Goal: Task Accomplishment & Management: Manage account settings

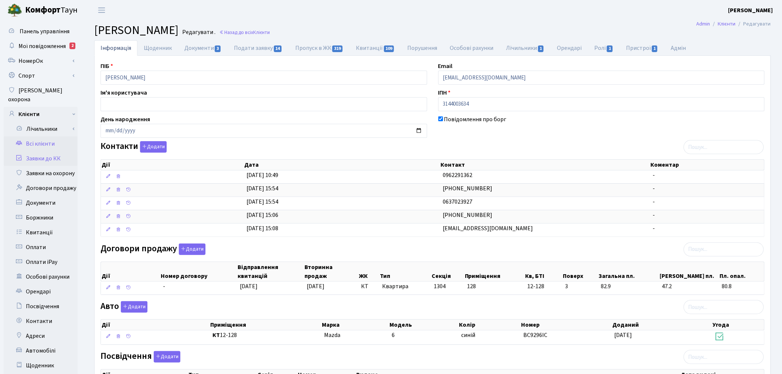
click at [45, 151] on link "Заявки до КК" at bounding box center [41, 158] width 74 height 15
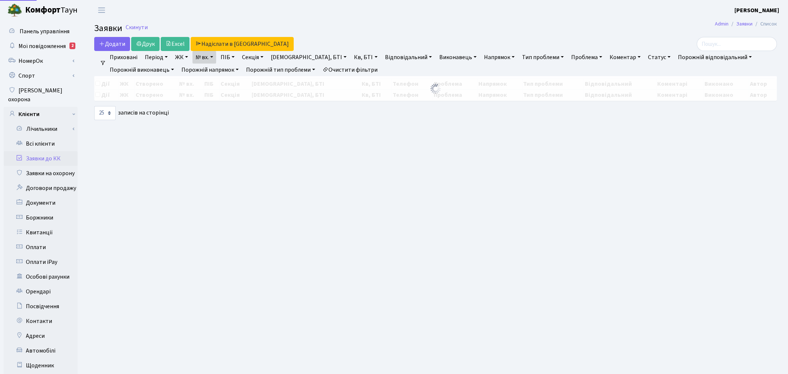
select select "25"
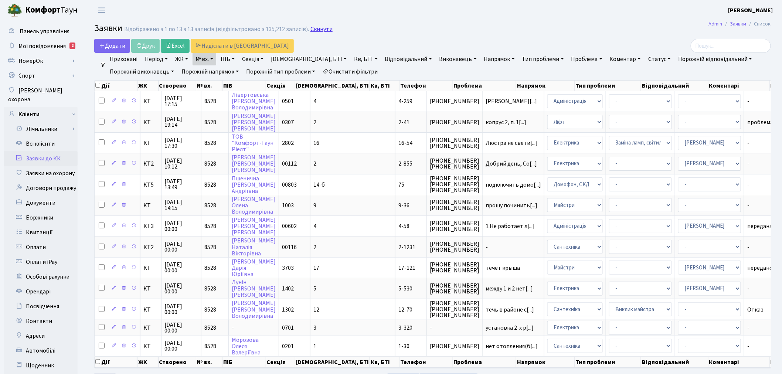
click at [317, 27] on link "Скинути" at bounding box center [321, 29] width 22 height 7
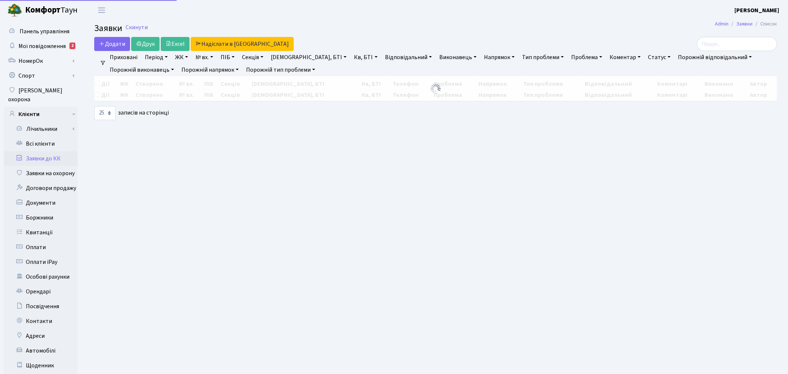
select select "25"
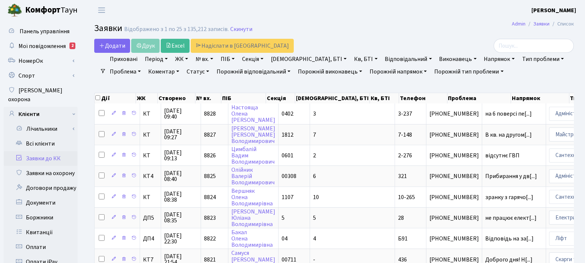
click at [229, 59] on link "ПІБ" at bounding box center [228, 59] width 20 height 13
type input "нікол"
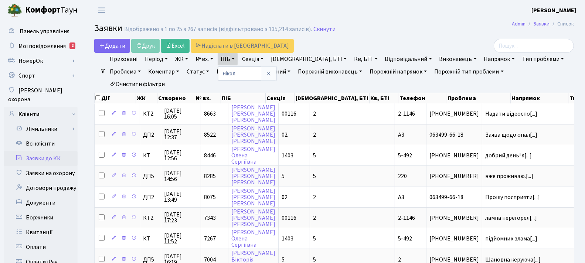
click at [176, 59] on link "ЖК" at bounding box center [181, 59] width 19 height 13
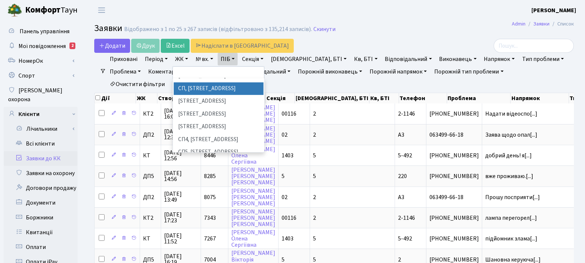
scroll to position [164, 0]
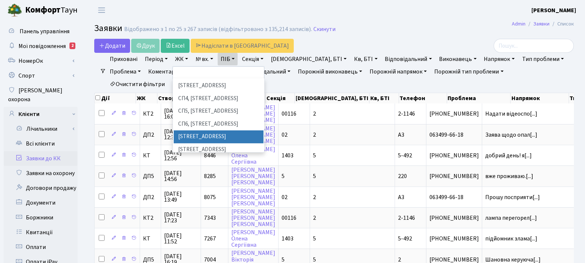
click at [200, 130] on li "ВЛ1, Ужгородський пров., 4/1" at bounding box center [219, 136] width 90 height 13
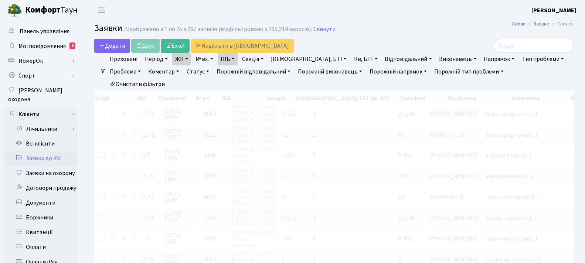
checkbox input "true"
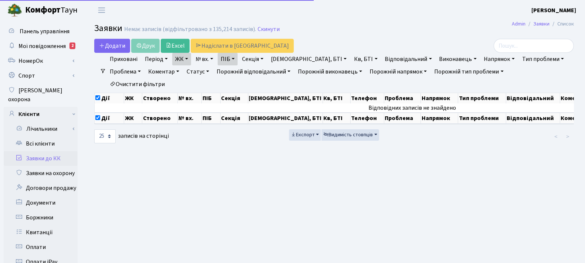
click at [180, 59] on link "ЖК" at bounding box center [181, 59] width 19 height 13
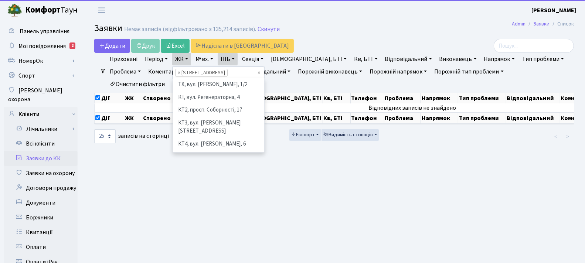
scroll to position [178, 0]
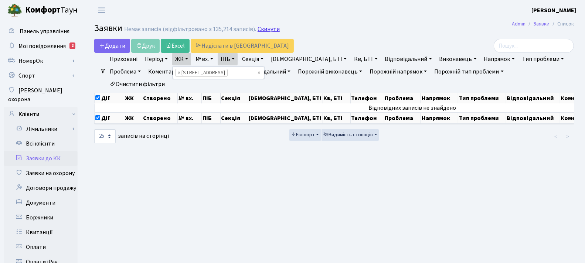
click at [272, 30] on link "Скинути" at bounding box center [268, 29] width 22 height 7
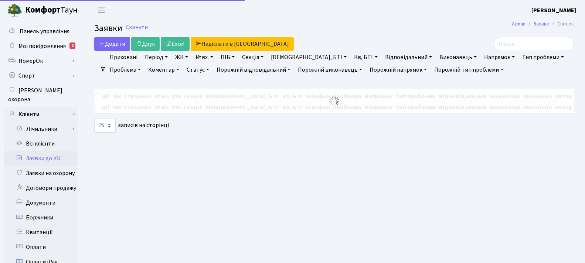
select select "25"
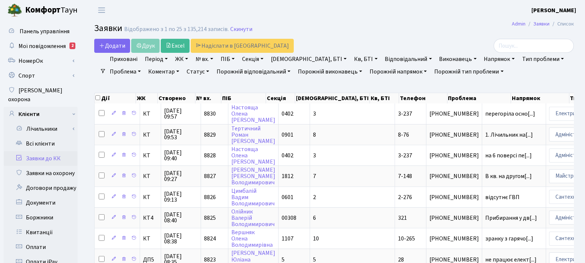
click at [201, 59] on link "№ вх." at bounding box center [204, 59] width 24 height 13
click at [209, 72] on input "text" at bounding box center [214, 73] width 43 height 14
type input "6606"
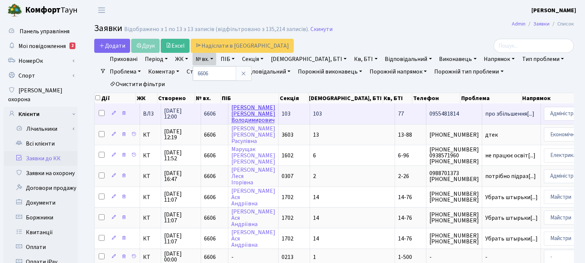
click at [252, 106] on link "Ніколенко Олег Володимирович" at bounding box center [253, 113] width 44 height 21
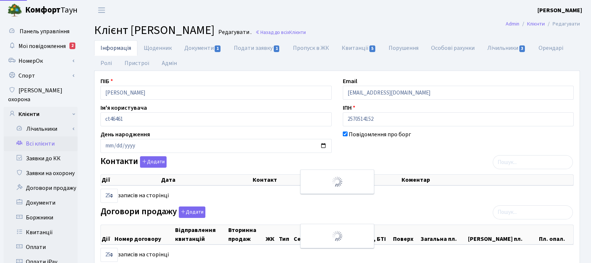
select select "25"
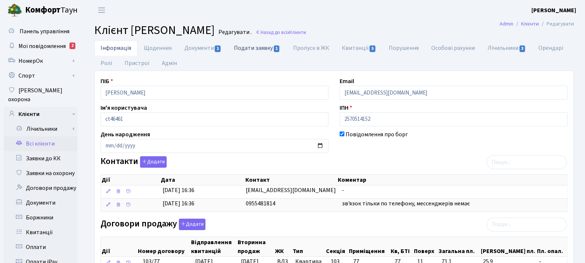
click at [258, 49] on link "Подати заявку 1" at bounding box center [257, 47] width 59 height 15
select select "25"
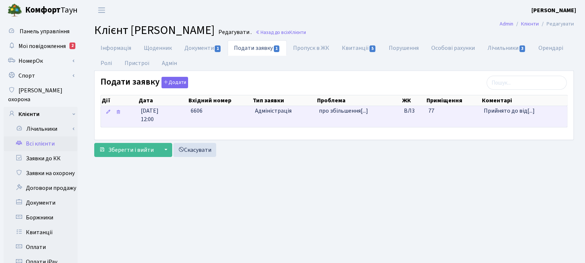
click at [453, 111] on td "77" at bounding box center [452, 116] width 55 height 21
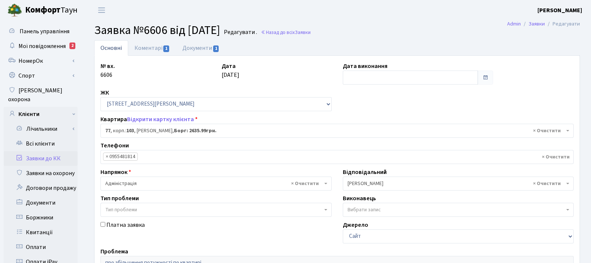
select select "42802"
click at [209, 45] on link "Документи 1" at bounding box center [200, 47] width 49 height 15
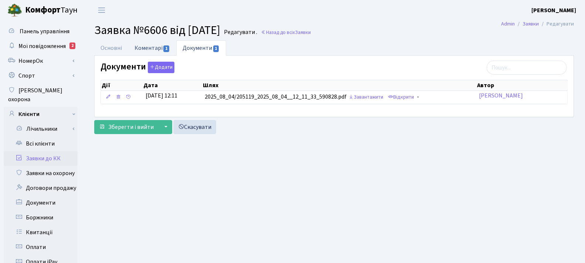
click at [142, 44] on link "Коментарі 1" at bounding box center [152, 47] width 48 height 15
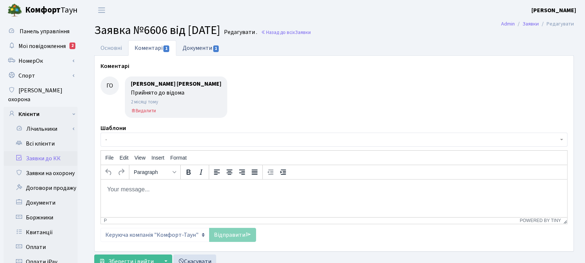
click at [209, 48] on link "Документи 1" at bounding box center [200, 47] width 49 height 15
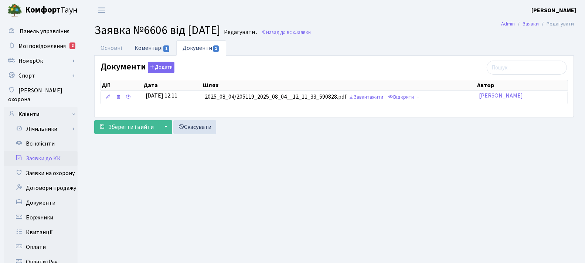
click at [147, 45] on link "Коментарі 1" at bounding box center [152, 47] width 48 height 15
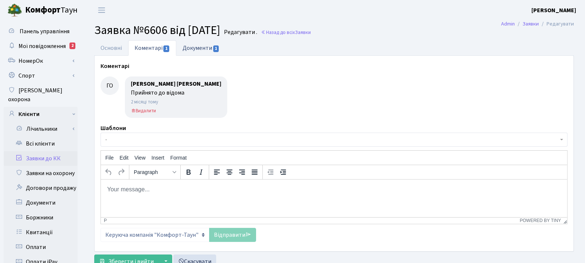
click at [194, 48] on link "Документи 1" at bounding box center [200, 47] width 49 height 15
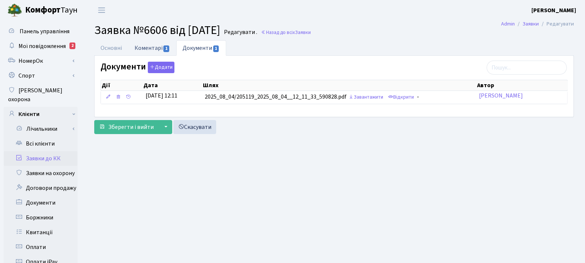
click at [154, 42] on link "Коментарі 1" at bounding box center [152, 47] width 48 height 15
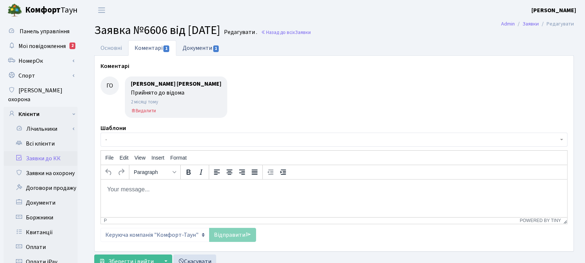
click at [196, 48] on link "Документи 1" at bounding box center [200, 47] width 49 height 15
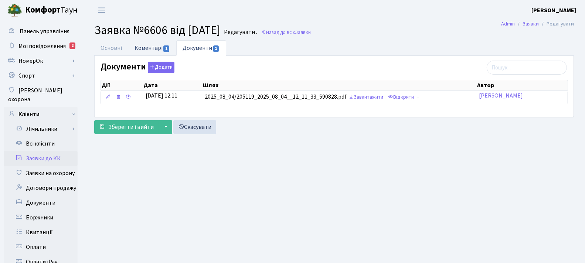
click at [150, 46] on link "Коментарі 1" at bounding box center [152, 47] width 48 height 15
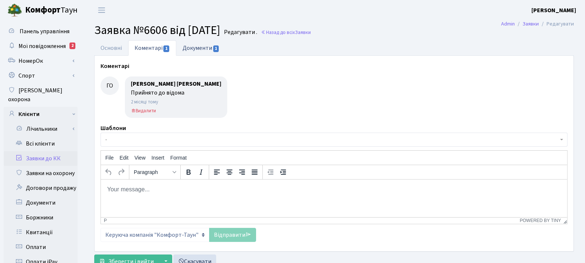
click at [195, 47] on link "Документи 1" at bounding box center [200, 47] width 49 height 15
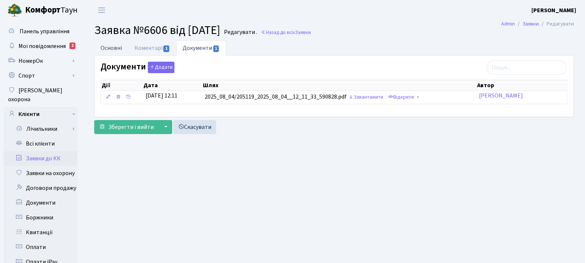
click at [106, 46] on link "Основні" at bounding box center [111, 47] width 34 height 15
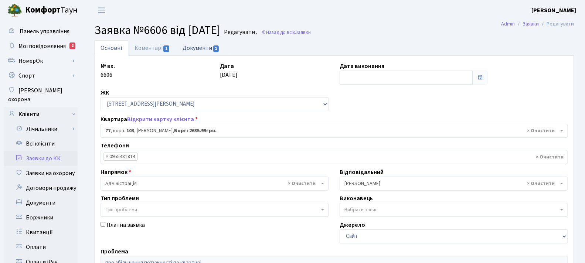
click at [201, 46] on link "Документи 1" at bounding box center [200, 47] width 49 height 15
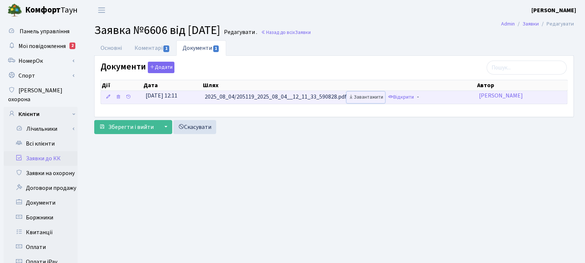
click at [373, 95] on link "Завантажити" at bounding box center [365, 97] width 38 height 11
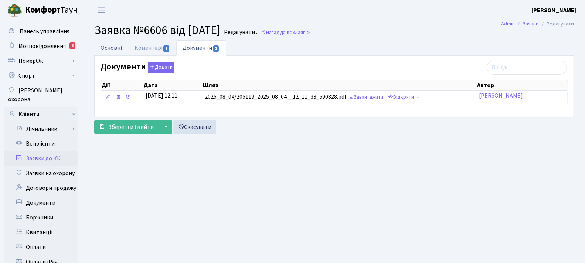
click at [113, 44] on link "Основні" at bounding box center [111, 47] width 34 height 15
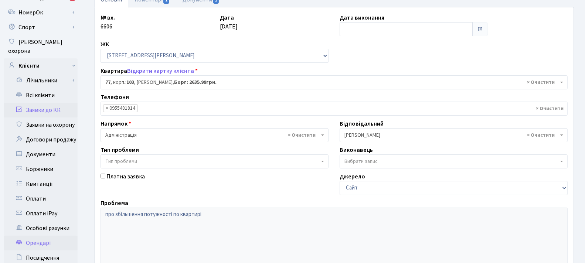
scroll to position [164, 0]
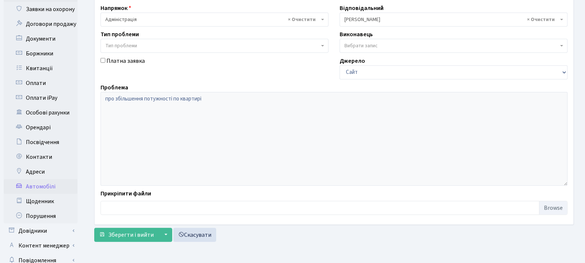
click at [34, 179] on link "Автомобілі" at bounding box center [41, 186] width 74 height 15
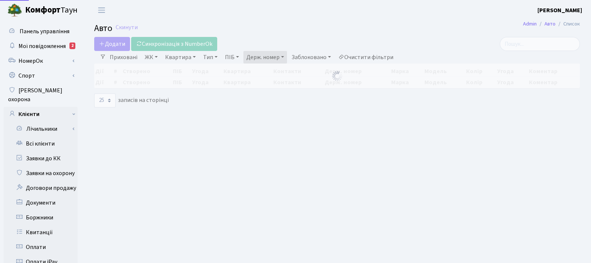
select select "25"
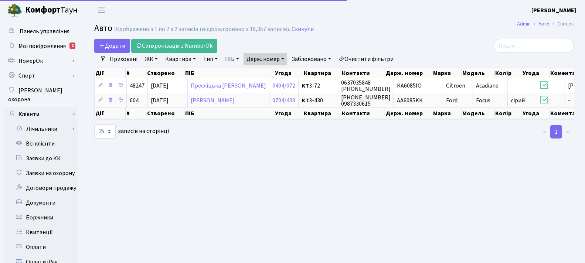
click at [285, 59] on link "Держ. номер" at bounding box center [265, 59] width 44 height 13
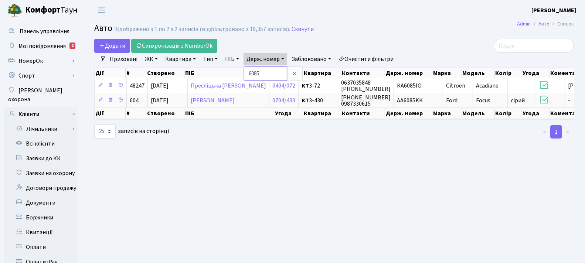
click at [279, 67] on input "6085" at bounding box center [265, 73] width 43 height 14
click at [280, 68] on input "6085" at bounding box center [265, 73] width 43 height 14
paste input "КА5011РМ"
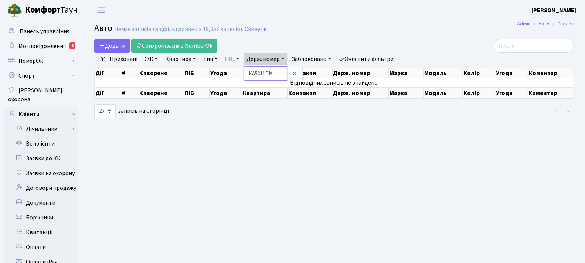
click at [257, 71] on input "КА5011РМ" at bounding box center [265, 73] width 43 height 14
type input "5011"
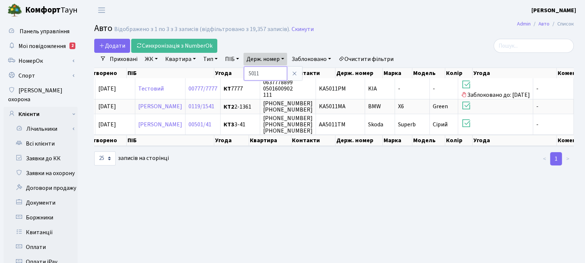
scroll to position [0, 68]
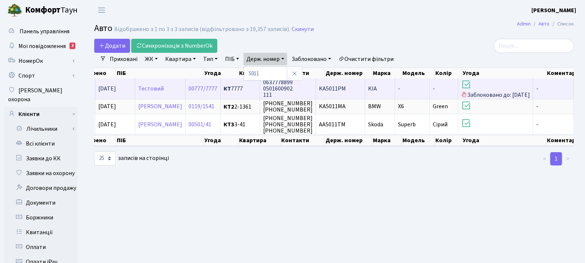
click at [400, 85] on span "-" at bounding box center [399, 89] width 2 height 8
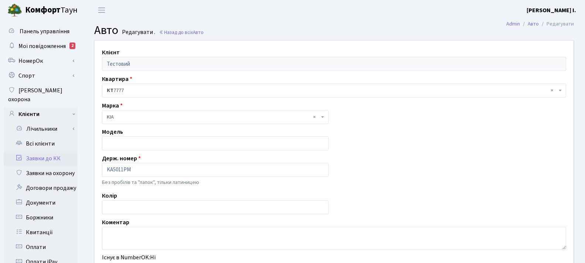
click at [61, 151] on link "Заявки до КК" at bounding box center [41, 158] width 74 height 15
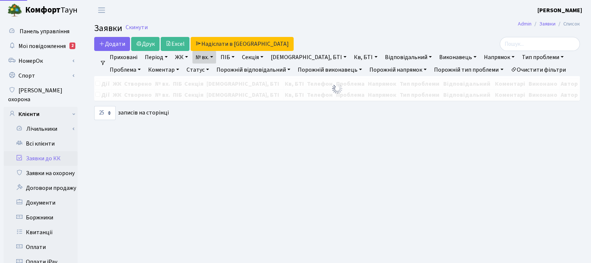
select select "25"
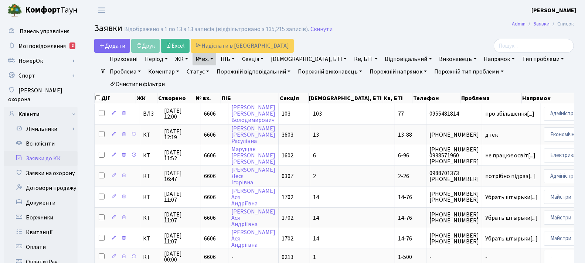
drag, startPoint x: 321, startPoint y: 30, endPoint x: 326, endPoint y: 16, distance: 14.1
click at [321, 30] on link "Скинути" at bounding box center [321, 29] width 22 height 7
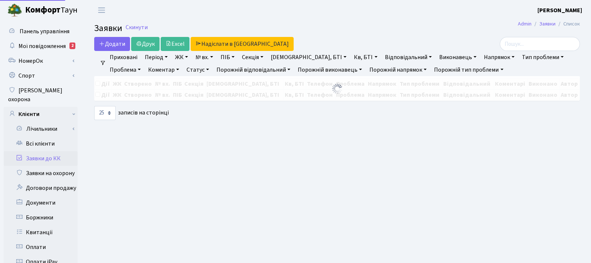
select select "25"
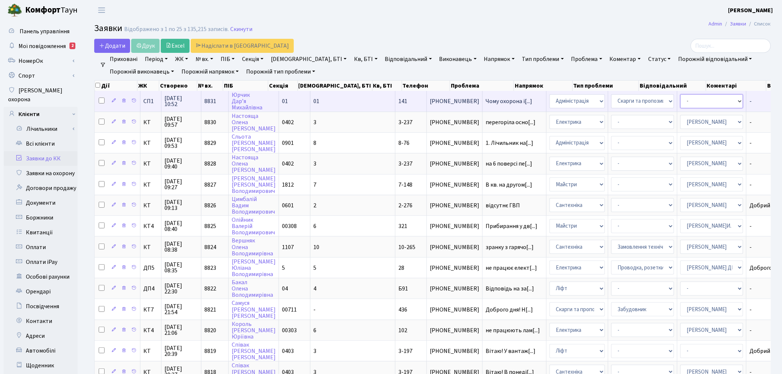
drag, startPoint x: 637, startPoint y: 96, endPoint x: 642, endPoint y: 99, distance: 5.6
click at [591, 96] on select "- Адміністратор ЖК ДП Адміністратор ЖК КТ Адміністратор ЖК СП Вижул В. В. Горді…" at bounding box center [711, 101] width 63 height 14
select select "85"
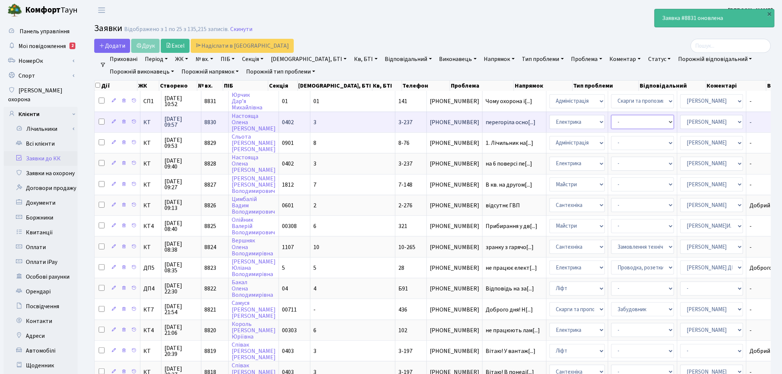
click at [591, 121] on select "- Виклик майстра Монтаж/демонтаж електролічильника Опломбування\розпломбування …" at bounding box center [642, 122] width 63 height 14
select select "40"
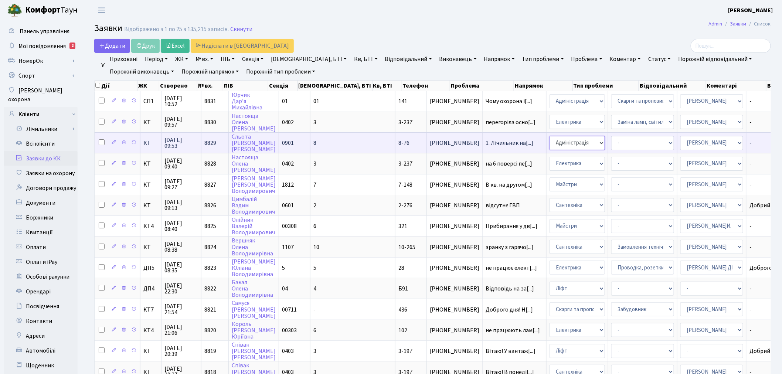
click at [549, 139] on select "- Адміністрація Домофон, СКД Ліфт Майстри Сантехніка Економічний відділ Електри…" at bounding box center [576, 143] width 55 height 14
click at [591, 140] on select "- Відеонагляд Замовлення плану комунікацій Замовлення технічних умов Спільне ви…" at bounding box center [642, 143] width 63 height 14
click at [549, 141] on select "- Адміністрація Домофон, СКД Ліфт Майстри Сантехніка Економічний відділ Електри…" at bounding box center [576, 143] width 55 height 14
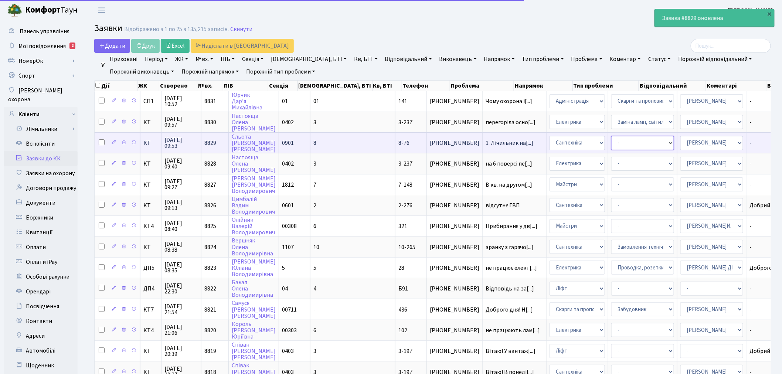
click at [591, 141] on select "- Виклик майстра Встановлення сантехнічного обладнання Замовлення технічних умо…" at bounding box center [642, 143] width 63 height 14
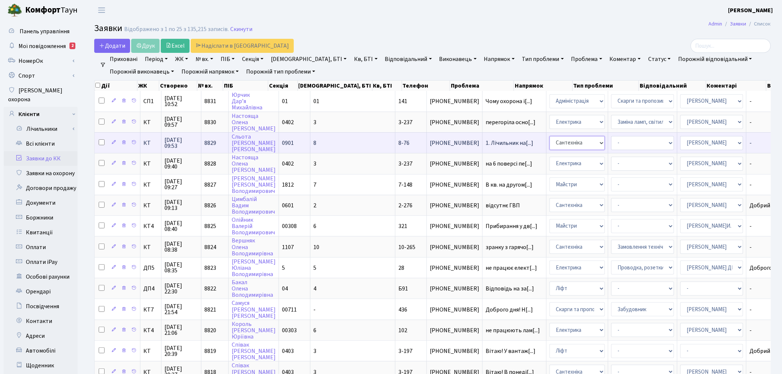
click at [549, 141] on select "- Адміністрація Домофон, СКД Ліфт Майстри Сантехніка Економічний відділ Електри…" at bounding box center [576, 143] width 55 height 14
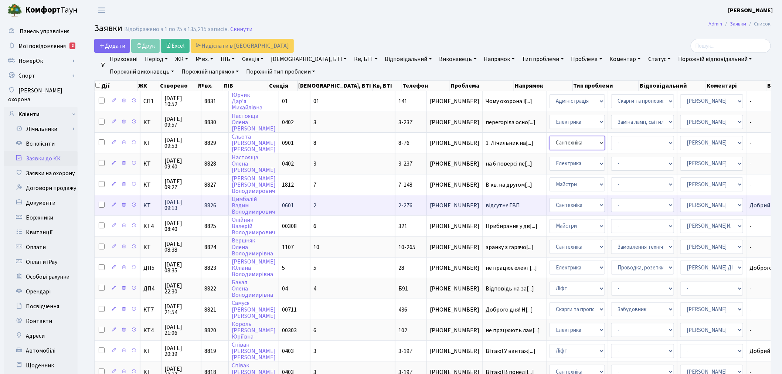
select select "38"
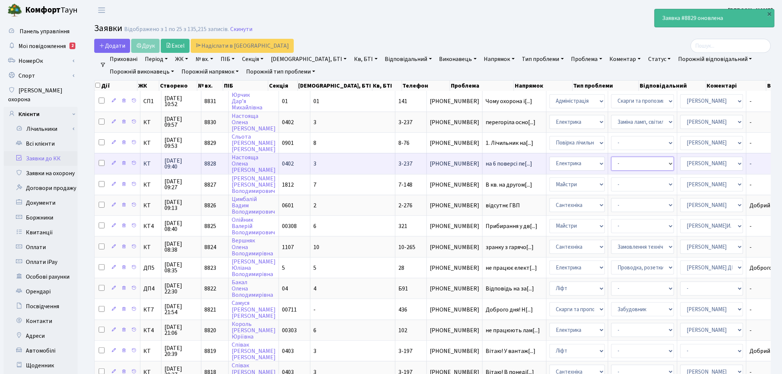
click at [591, 161] on select "- Виклик майстра Монтаж/демонтаж електролічильника Опломбування\розпломбування …" at bounding box center [642, 164] width 63 height 14
select select "40"
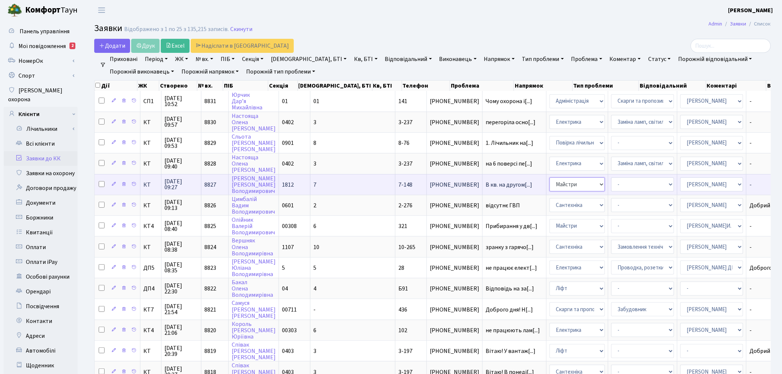
click at [549, 182] on select "- Адміністрація Домофон, СКД Ліфт Майстри Сантехніка Економічний відділ Електри…" at bounding box center [576, 184] width 55 height 14
click at [591, 180] on select "- Замовлення плану комунікацій Дитячі майданчики Озеленення Прибирання в будинк…" at bounding box center [642, 184] width 63 height 14
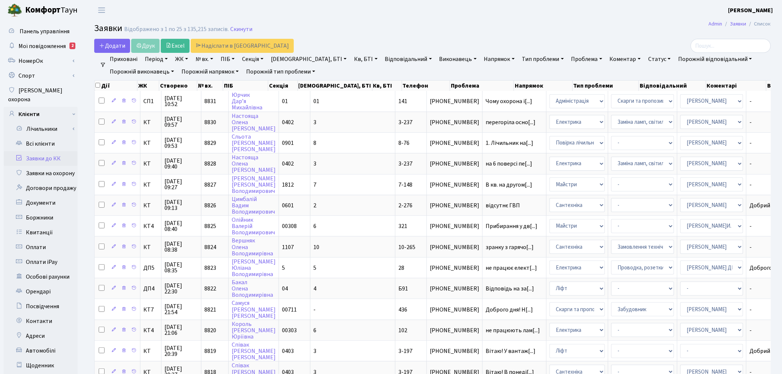
click at [591, 38] on main "Admin Заявки Список Заявки Відображено з 1 по 25 з 135,215 записів. Скинути Дод…" at bounding box center [432, 328] width 698 height 617
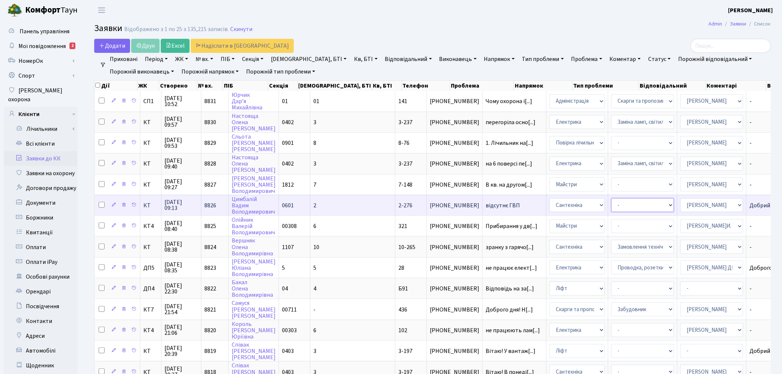
click at [591, 204] on select "- Виклик майстра Замовлення технічних умов Заміна елементу інженерного вузла те…" at bounding box center [642, 205] width 63 height 14
select select "14"
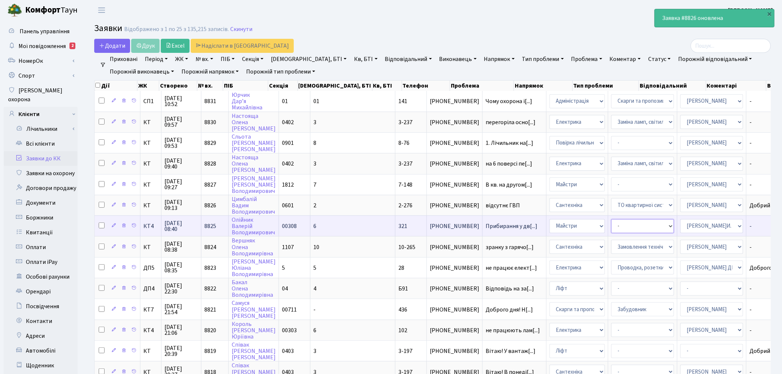
click at [591, 223] on select "- Замовлення плану комунікацій Дитячі майданчики Озеленення Прибирання в будинк…" at bounding box center [642, 226] width 63 height 14
select select "59"
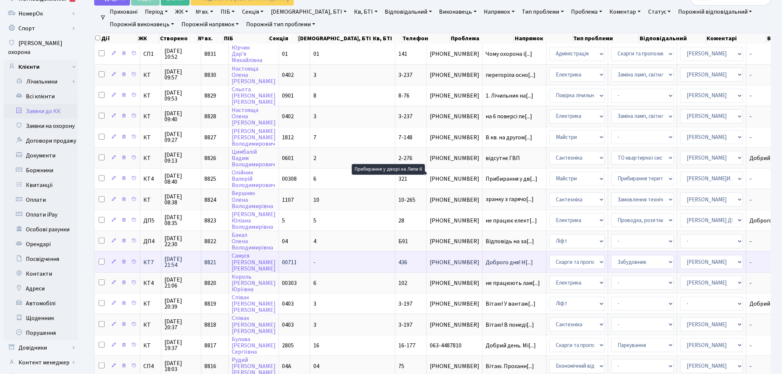
scroll to position [41, 0]
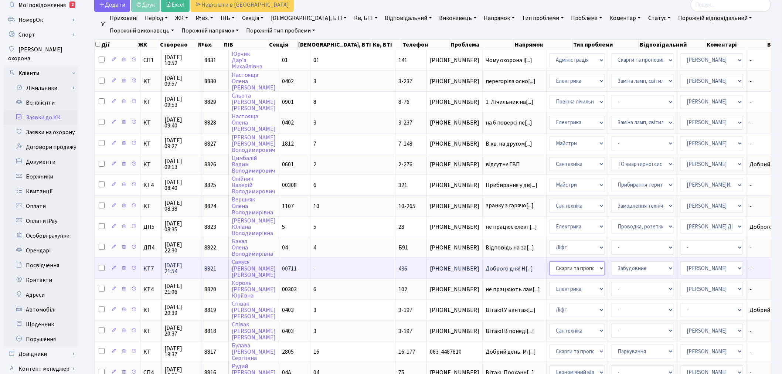
click at [549, 263] on select "- Адміністрація Домофон, СКД Ліфт Майстри Сантехніка Економічний відділ Електри…" at bounding box center [576, 268] width 55 height 14
select select "1"
click at [591, 261] on select "- Адміністратор ЖК ДП Адміністратор ЖК КТ Адміністратор ЖК СП Вижул В. В. Горді…" at bounding box center [711, 268] width 63 height 14
select select "18"
click at [591, 263] on select "- Дитячі майданчики Замовлення плану комунікацій Озеленення Прибирання в будинк…" at bounding box center [642, 268] width 63 height 14
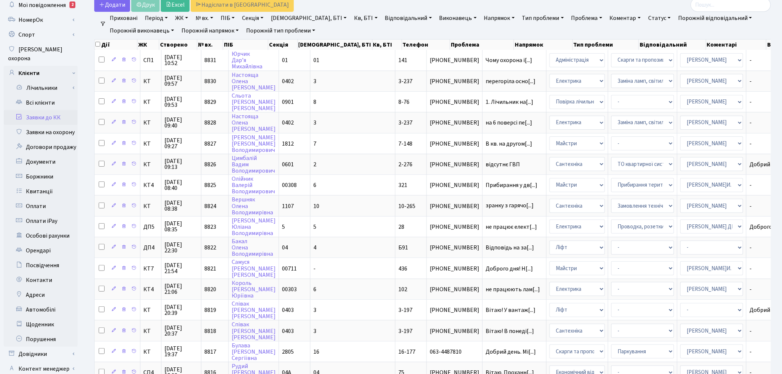
click at [577, 27] on ul "Приховані Період 09.10.2025 - 09.10.2025 ЖК ТХ, вул. Ділова, 1/2 КТ, вул. Реген…" at bounding box center [435, 24] width 659 height 25
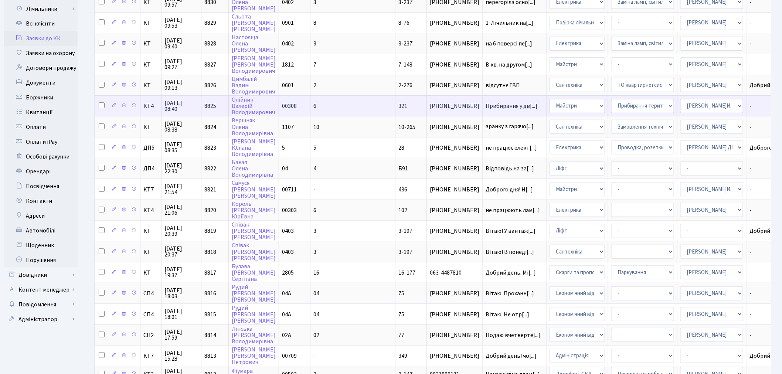
scroll to position [164, 0]
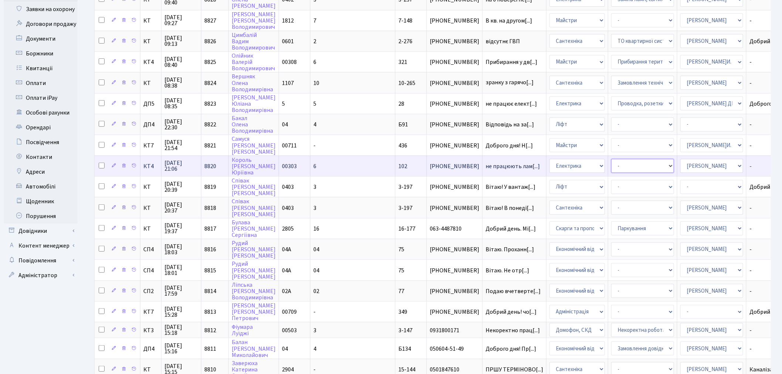
click at [591, 159] on select "- Виклик майстра Монтаж/демонтаж електролічильника Опломбування\розпломбування …" at bounding box center [642, 166] width 63 height 14
select select "40"
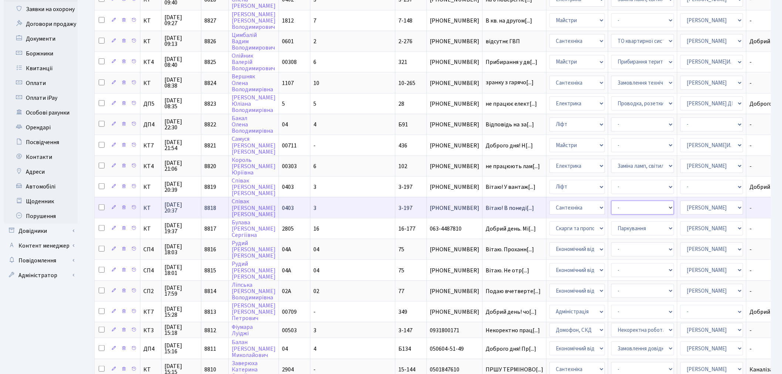
click at [591, 201] on select "- Виклик майстра Замовлення технічних умов Заміна елементу інженерного вузла те…" at bounding box center [642, 208] width 63 height 14
select select "32"
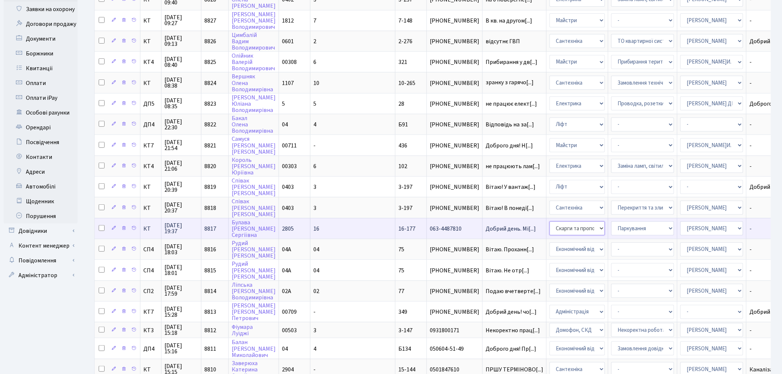
click at [549, 221] on select "- Адміністрація Домофон, СКД Ліфт Майстри Сантехніка Економічний відділ Електри…" at bounding box center [576, 228] width 55 height 14
select select "1"
click at [591, 221] on select "- Адміністратор ЖК ДП Адміністратор ЖК КТ Адміністратор ЖК СП Вижул В. В. Горді…" at bounding box center [711, 228] width 63 height 14
select select "18"
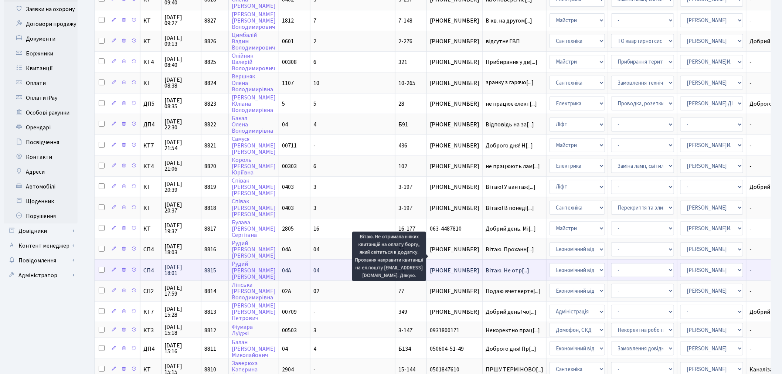
scroll to position [1, 0]
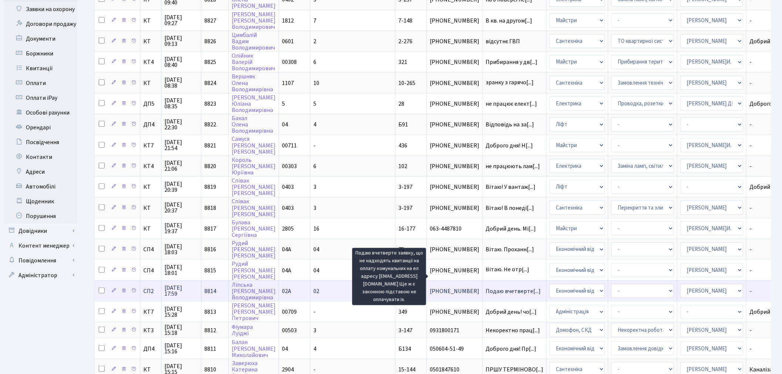
click at [485, 263] on span "Подаю вчетверте[...]" at bounding box center [512, 291] width 55 height 8
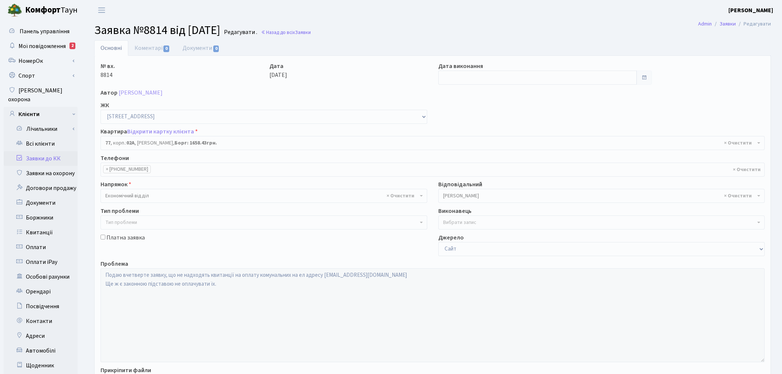
select select "20327"
click at [169, 132] on link "Відкрити картку клієнта" at bounding box center [160, 131] width 67 height 8
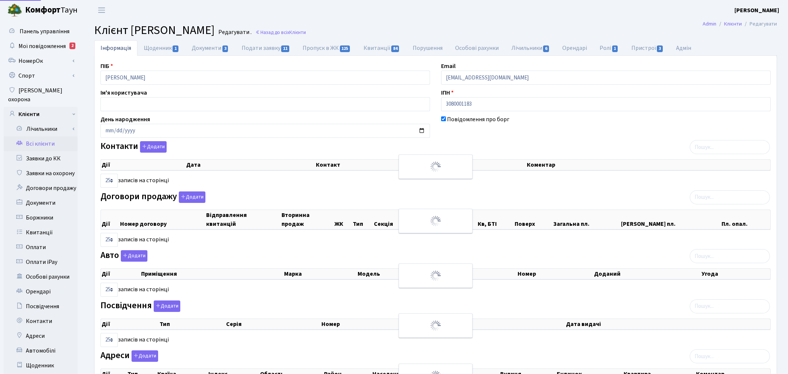
select select "25"
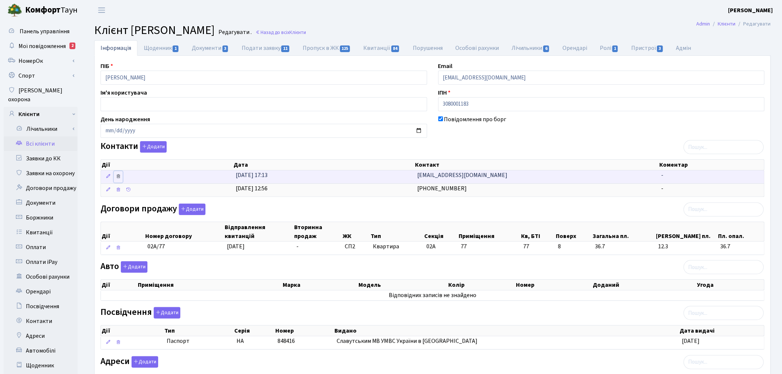
click at [117, 175] on icon at bounding box center [118, 176] width 5 height 5
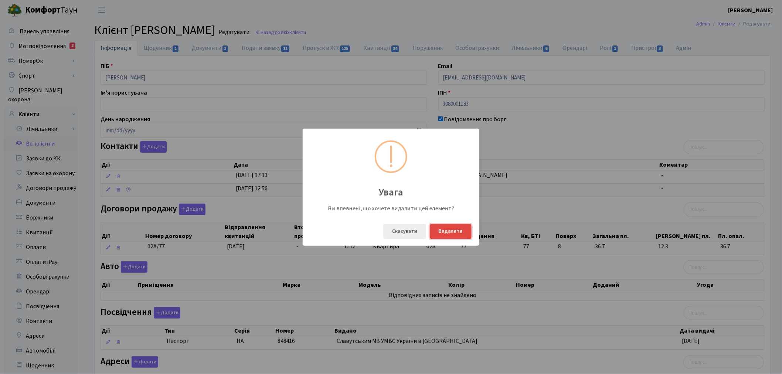
click at [457, 230] on button "Видалити" at bounding box center [451, 231] width 42 height 15
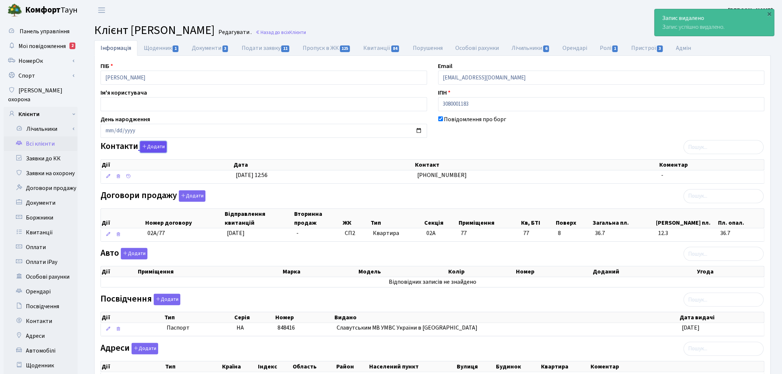
click at [157, 146] on button "Додати" at bounding box center [153, 146] width 27 height 11
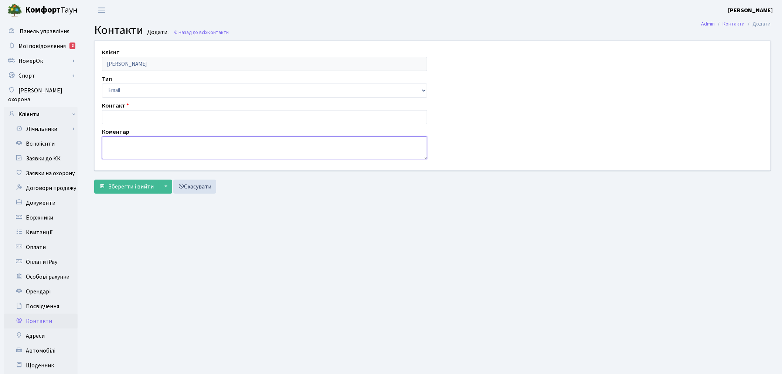
click at [185, 143] on textarea at bounding box center [264, 147] width 325 height 23
click at [178, 118] on input "text" at bounding box center [264, 117] width 325 height 14
paste input "[EMAIL_ADDRESS][DOMAIN_NAME]"
type input "[EMAIL_ADDRESS][DOMAIN_NAME]"
click at [127, 195] on div "Клієнт Ліпська Юлія Володимирівна Тип Email Телефон Контакт kulechek84@gmail.co…" at bounding box center [432, 118] width 687 height 157
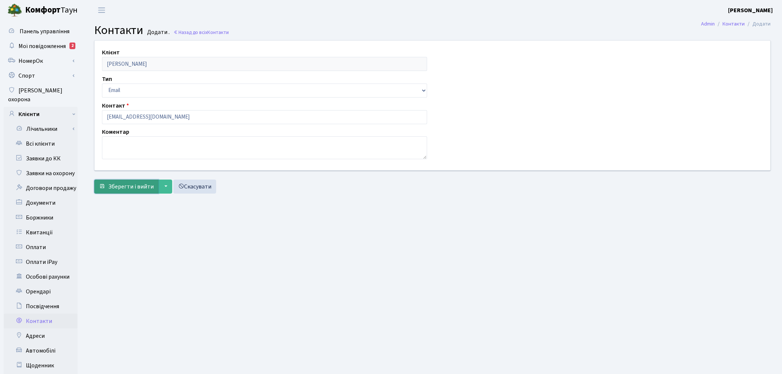
click at [126, 186] on span "Зберегти і вийти" at bounding box center [130, 186] width 45 height 8
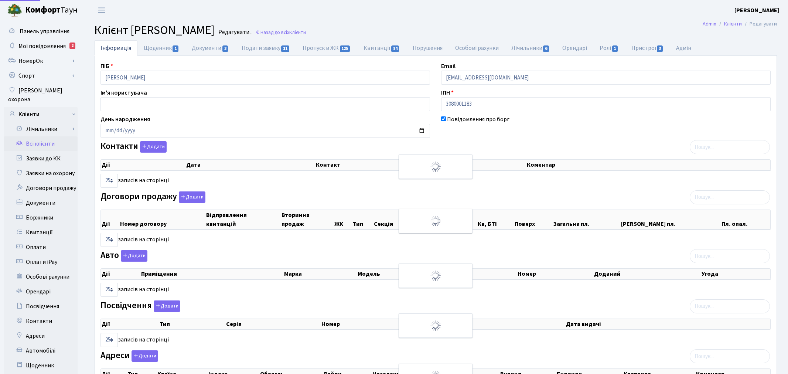
select select "25"
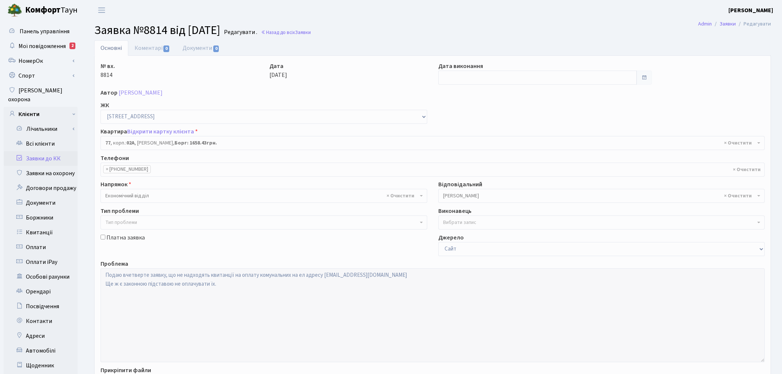
select select "20327"
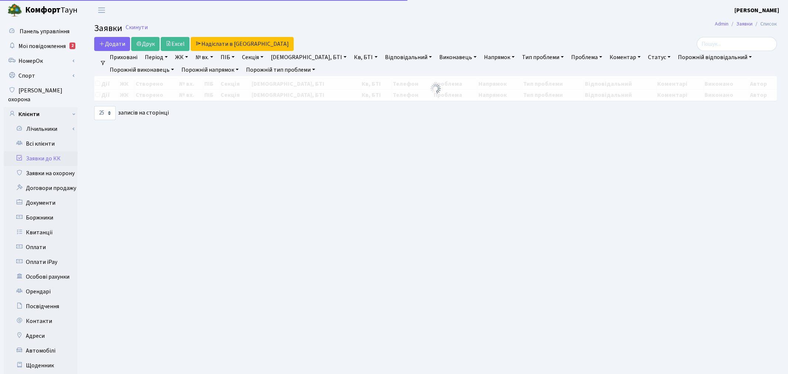
select select "25"
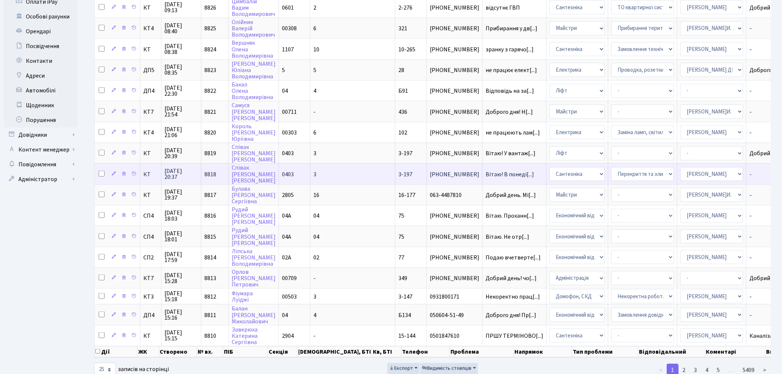
scroll to position [269, 0]
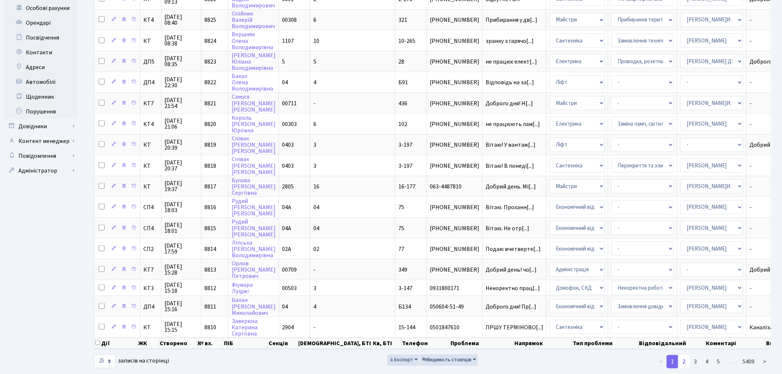
click at [687, 355] on link "2" at bounding box center [684, 361] width 12 height 13
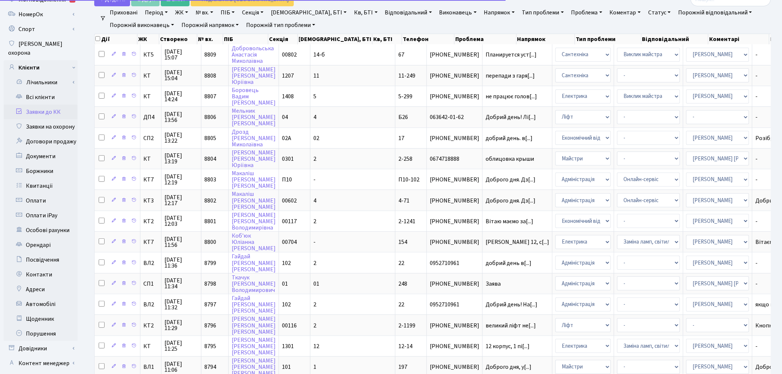
scroll to position [0, 0]
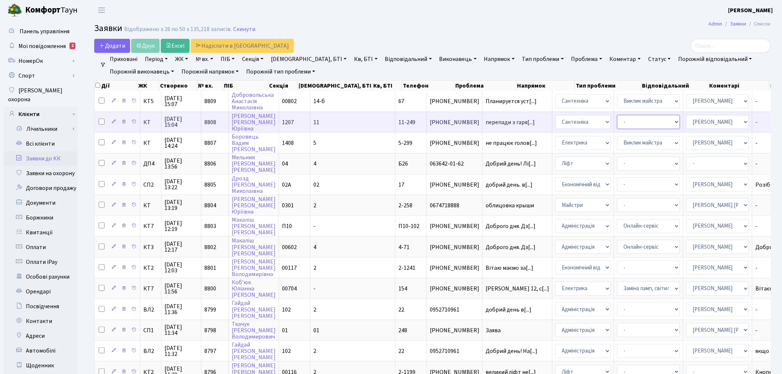
click at [617, 120] on select "- Виклик майстра Замовлення технічних умов Заміна елементу інженерного вузла те…" at bounding box center [648, 122] width 63 height 14
select select "32"
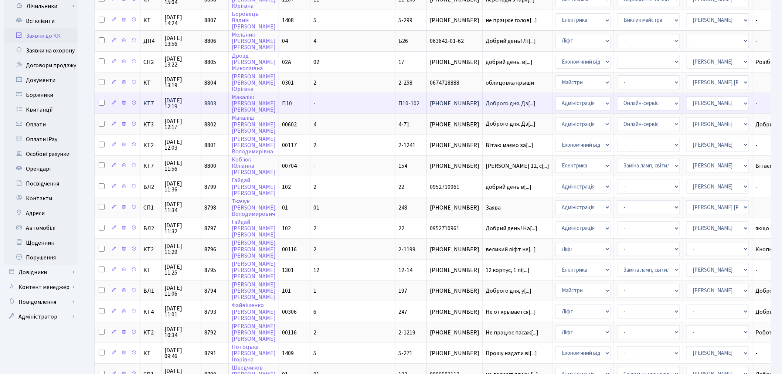
scroll to position [123, 0]
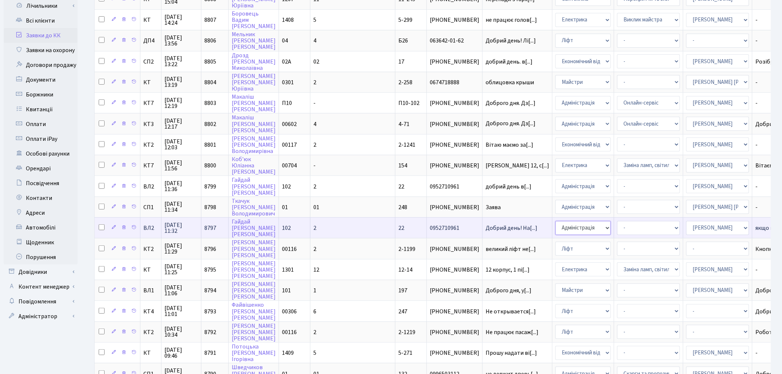
click at [555, 221] on select "- Адміністрація Домофон, СКД Ліфт Майстри Сантехніка Економічний відділ Електри…" at bounding box center [582, 228] width 55 height 14
select select "3"
click at [617, 221] on select "- Виклик майстра Заміна ламп, світильників Монтаж/демонтаж електролічильника Оп…" at bounding box center [648, 228] width 63 height 14
select select "40"
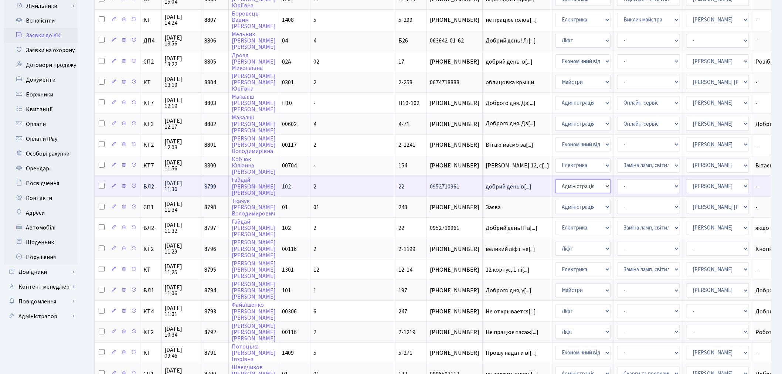
click at [555, 179] on select "- Адміністрація Домофон, СКД Ліфт Майстри Сантехніка Економічний відділ Електри…" at bounding box center [582, 186] width 55 height 14
select select "3"
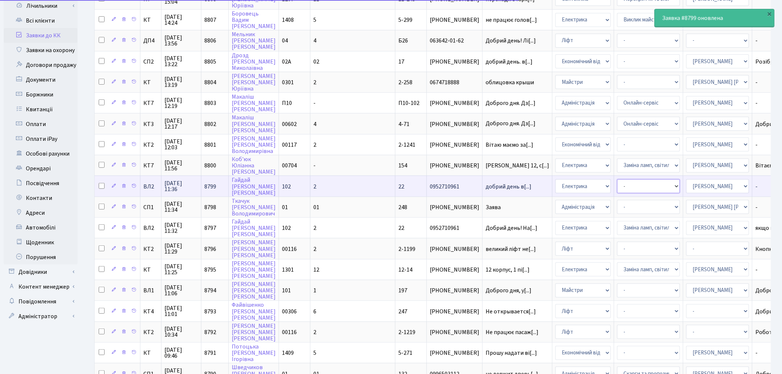
click at [617, 179] on select "- Виклик майстра Заміна ламп, світильників Монтаж/демонтаж електролічильника Оп…" at bounding box center [648, 186] width 63 height 14
select select "40"
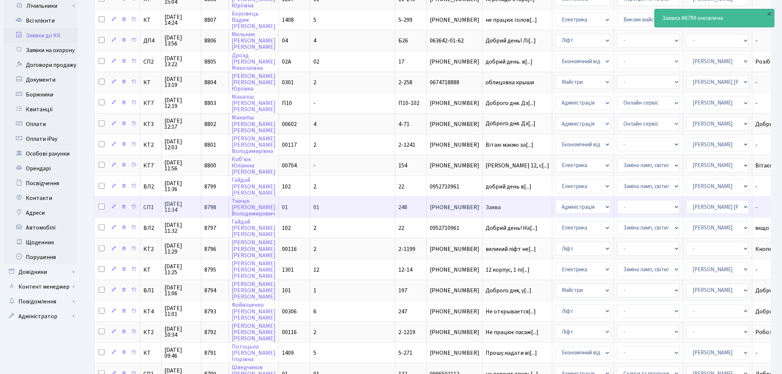
click at [485, 204] on span "Заява" at bounding box center [517, 207] width 64 height 6
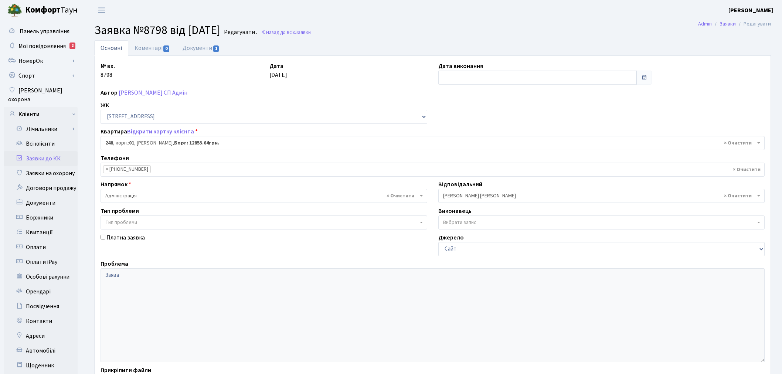
select select "20173"
click at [211, 44] on link "Документи 1" at bounding box center [200, 47] width 49 height 15
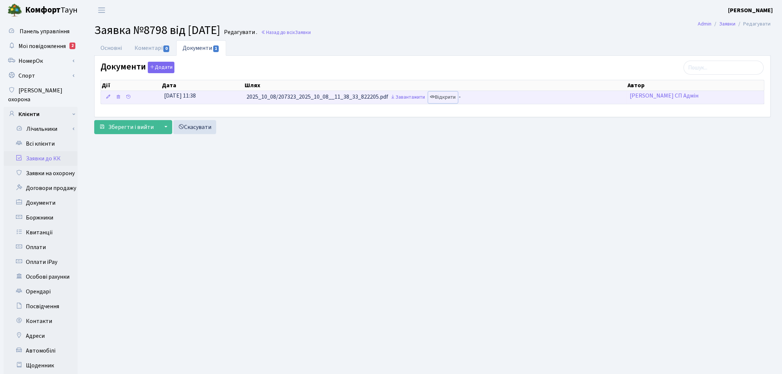
click at [445, 97] on link "Відкрити" at bounding box center [443, 97] width 30 height 11
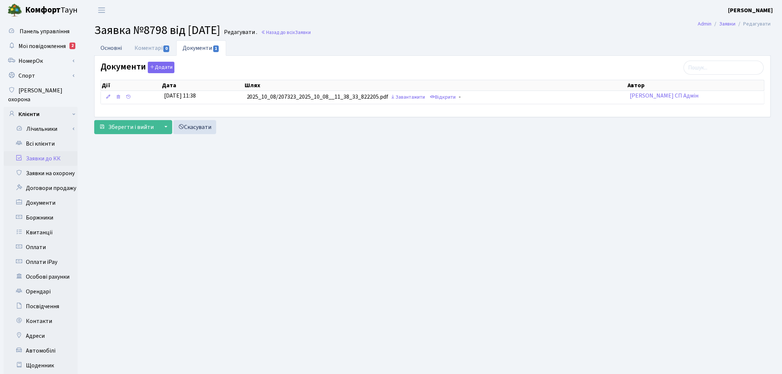
click at [115, 49] on link "Основні" at bounding box center [111, 47] width 34 height 15
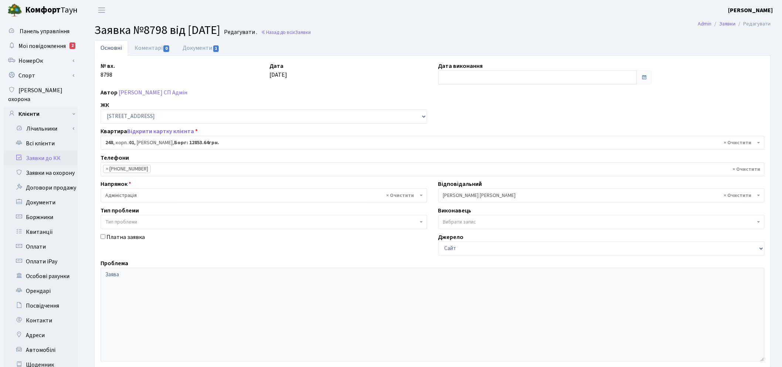
click at [131, 194] on span "× Адміністрація" at bounding box center [261, 195] width 312 height 7
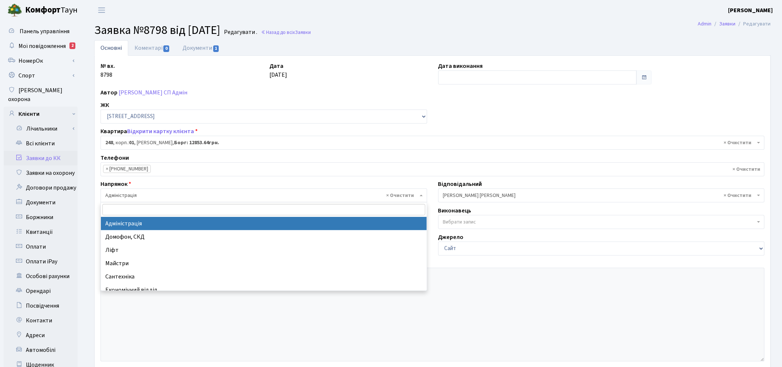
drag, startPoint x: 139, startPoint y: 227, endPoint x: 194, endPoint y: 224, distance: 55.1
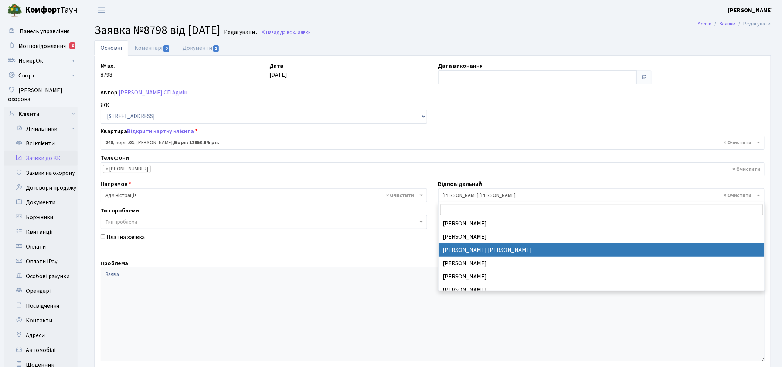
click at [462, 196] on span "× Колесніков В." at bounding box center [599, 195] width 312 height 7
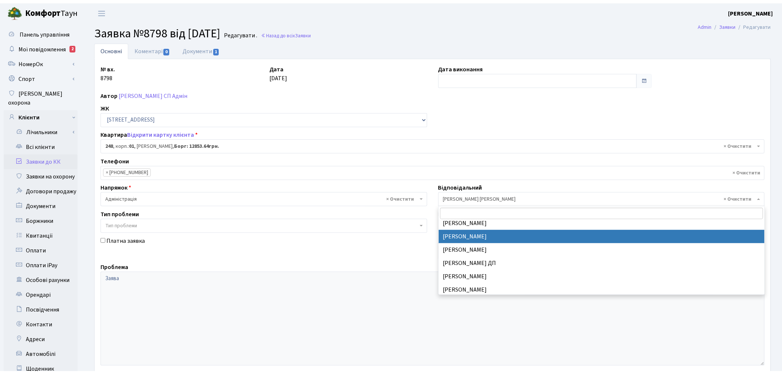
scroll to position [324, 0]
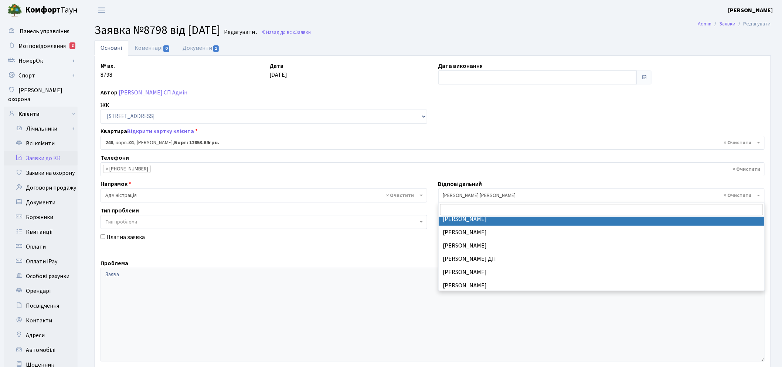
click at [458, 214] on input "search" at bounding box center [601, 209] width 323 height 11
select select "85"
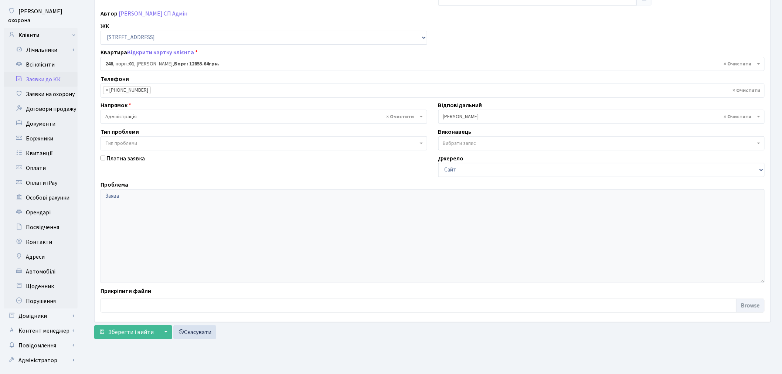
scroll to position [86, 0]
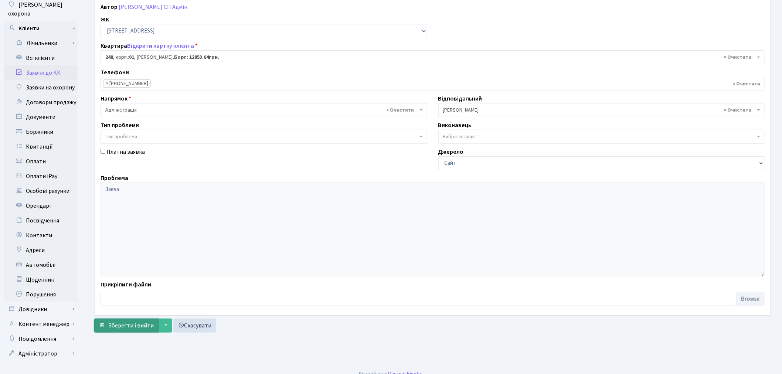
click at [155, 325] on button "Зберегти і вийти" at bounding box center [126, 325] width 64 height 14
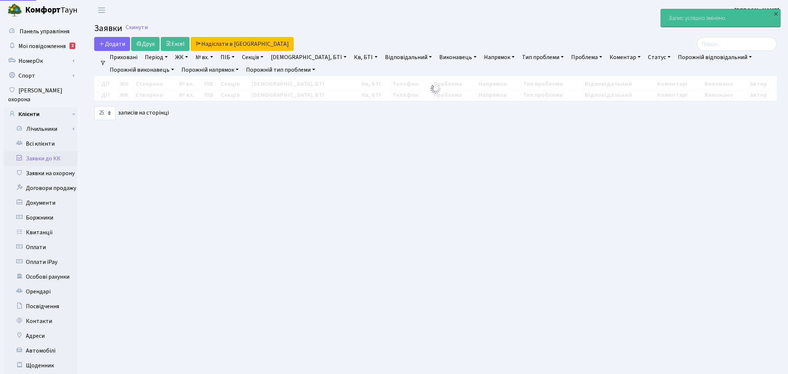
select select "25"
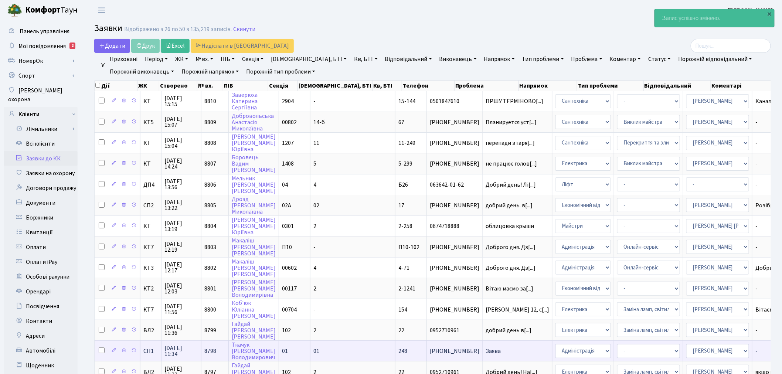
scroll to position [41, 0]
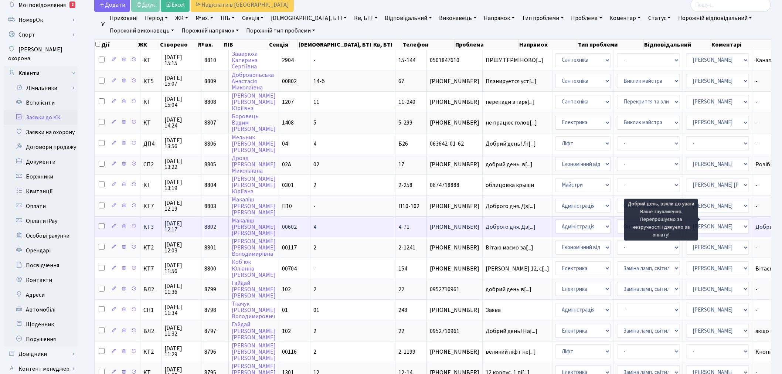
click at [755, 223] on span "Добрий день, вз[...]" at bounding box center [780, 227] width 51 height 8
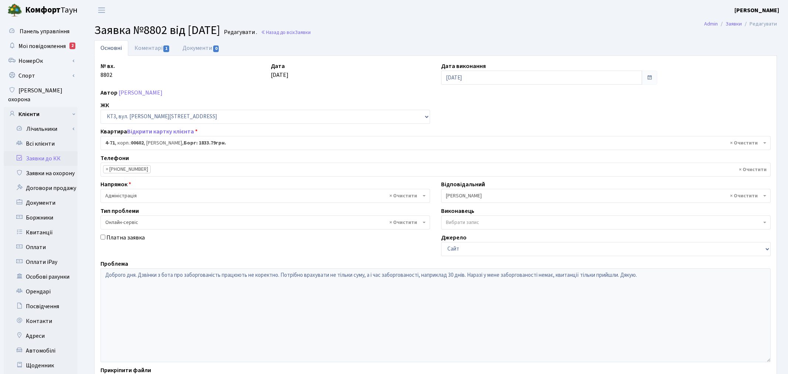
select select "16530"
select select "68"
click at [150, 47] on link "Коментарі 1" at bounding box center [152, 47] width 48 height 15
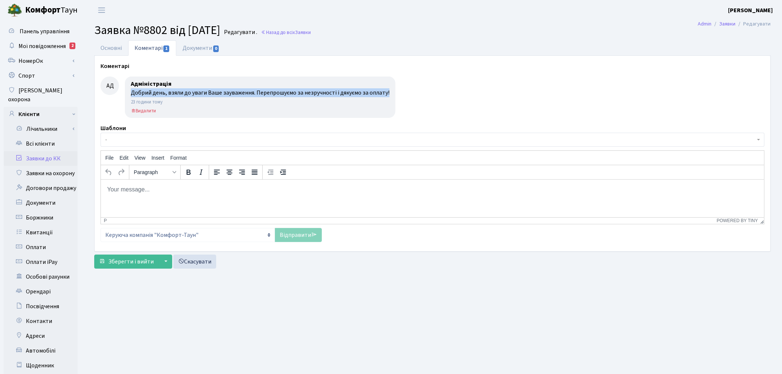
drag, startPoint x: 390, startPoint y: 95, endPoint x: 123, endPoint y: 94, distance: 266.3
click at [123, 94] on div "Адміністрація Добрий день, взяли до уваги Ваше зауваження. Перепрошуємо за незр…" at bounding box center [257, 96] width 276 height 41
copy div "Добрий день, взяли до уваги Ваше зауваження. Перепрошуємо за незручності і дяку…"
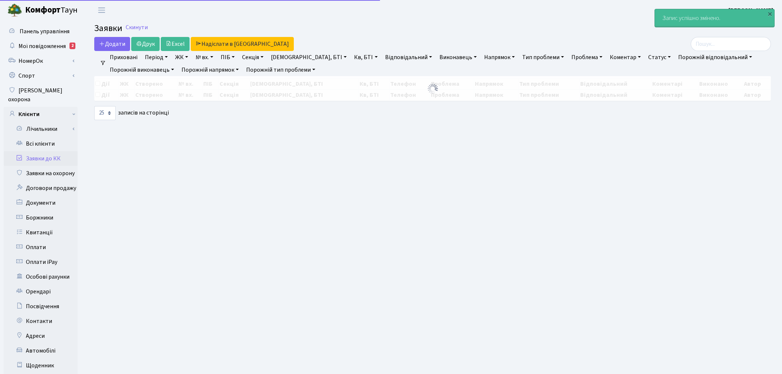
select select "25"
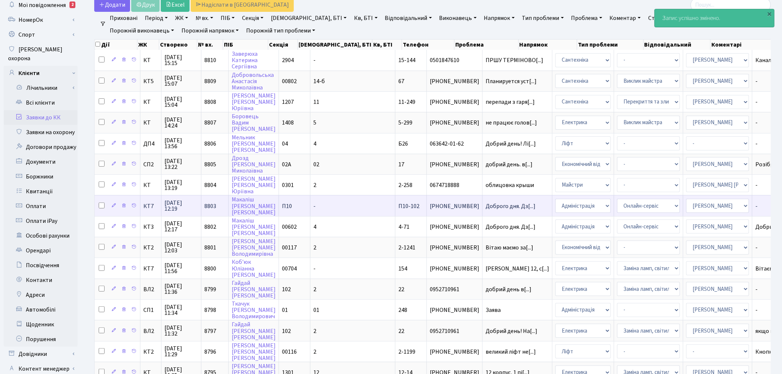
click at [482, 196] on td "Доброго дня. Дз[...]" at bounding box center [517, 205] width 70 height 21
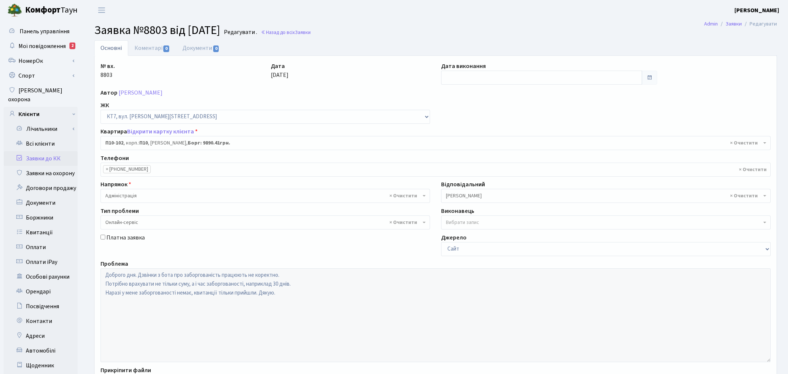
select select "19426"
select select "68"
click at [157, 45] on link "Коментарі 0" at bounding box center [152, 47] width 48 height 15
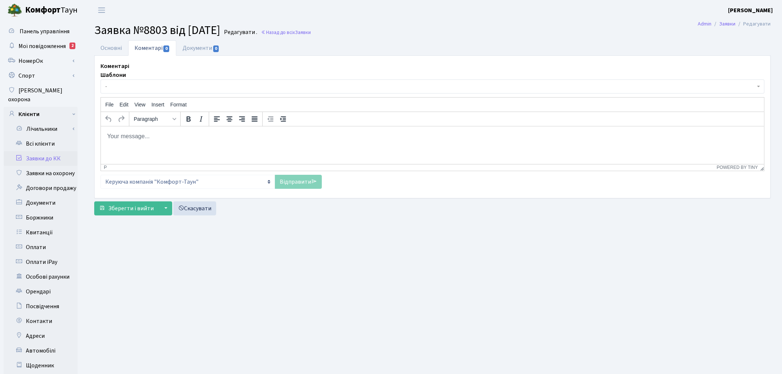
click at [199, 132] on p "Rich Text Area. Press ALT-0 for help." at bounding box center [431, 136] width 651 height 8
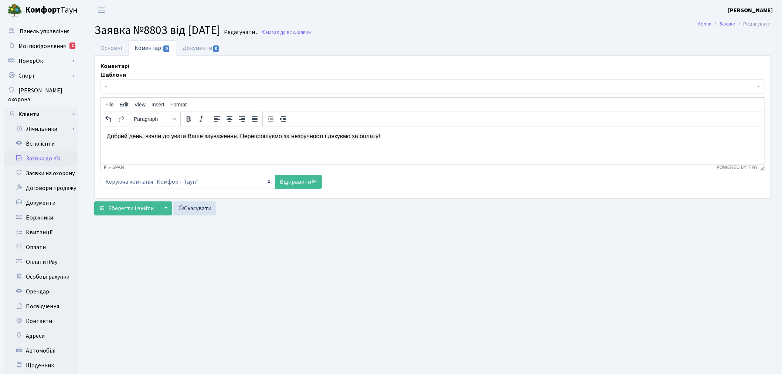
drag, startPoint x: 298, startPoint y: 182, endPoint x: 252, endPoint y: 127, distance: 72.0
click at [298, 181] on link "Відправити" at bounding box center [298, 182] width 47 height 14
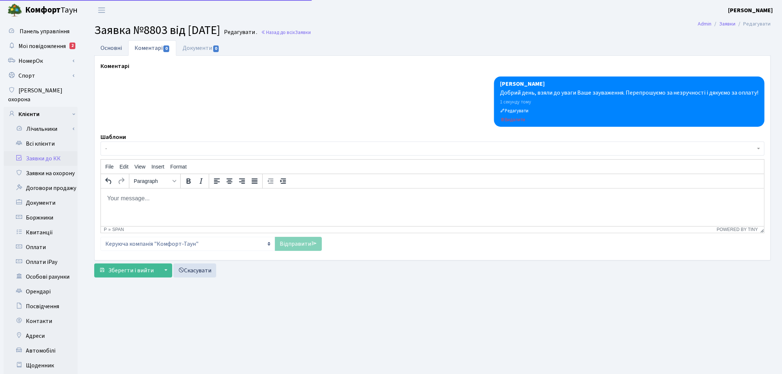
click at [114, 45] on link "Основні" at bounding box center [111, 47] width 34 height 15
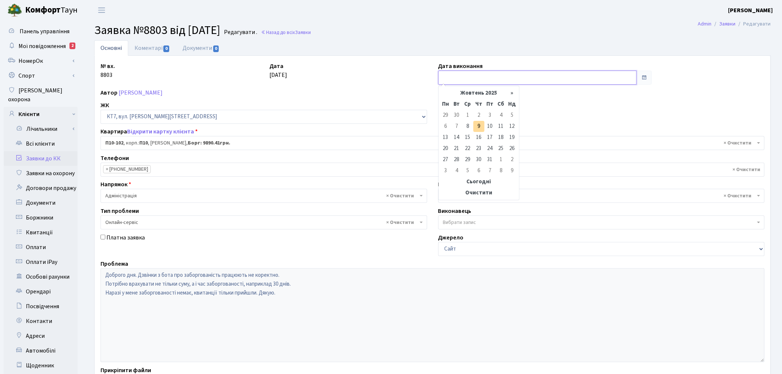
drag, startPoint x: 506, startPoint y: 75, endPoint x: 503, endPoint y: 78, distance: 5.2
click at [506, 75] on input "text" at bounding box center [537, 78] width 199 height 14
click at [478, 127] on td "9" at bounding box center [478, 126] width 11 height 11
type input "[DATE]"
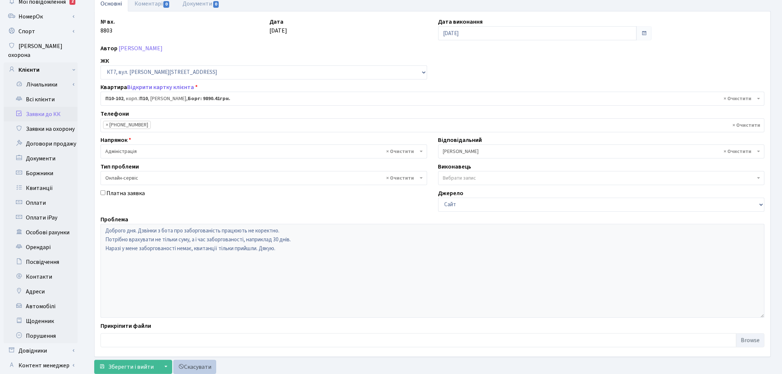
scroll to position [86, 0]
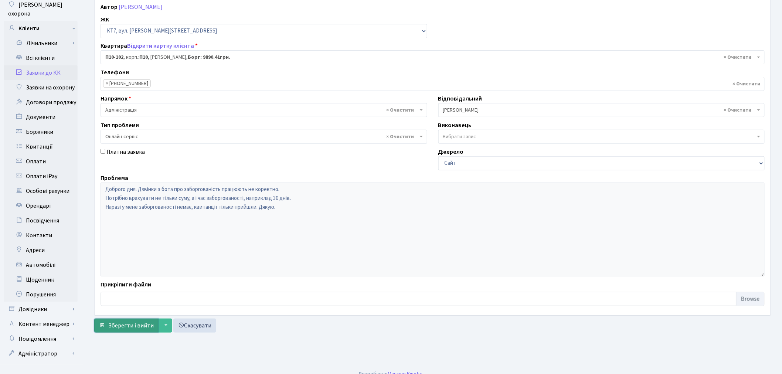
click at [120, 324] on span "Зберегти і вийти" at bounding box center [130, 325] width 45 height 8
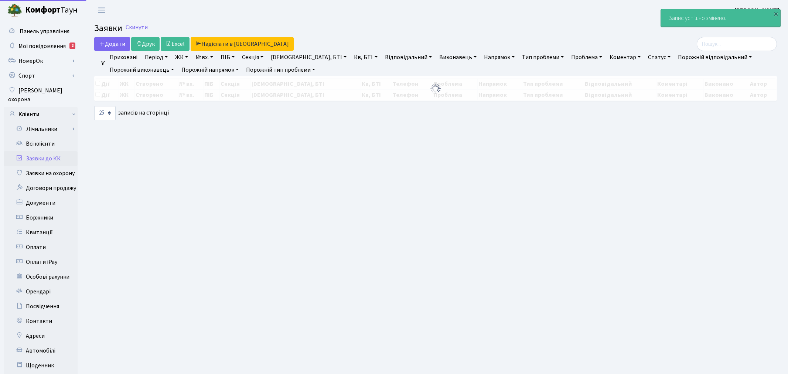
select select "25"
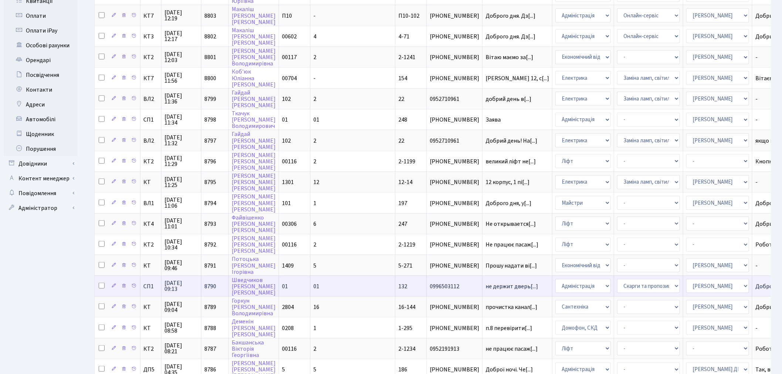
scroll to position [232, 0]
click at [555, 278] on select "- Адміністрація Домофон, СКД Ліфт Майстри Сантехніка Економічний відділ Електри…" at bounding box center [582, 285] width 55 height 14
select select "1"
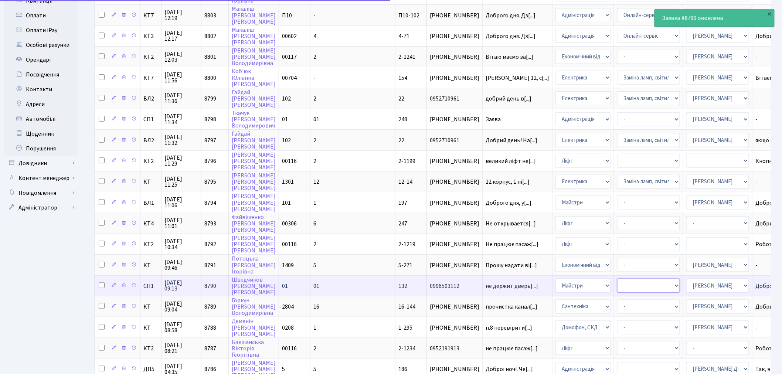
click at [617, 278] on select "- Дитячі майданчики Замовлення плану комунікацій Озеленення Прибирання в будинк…" at bounding box center [648, 285] width 63 height 14
select select "62"
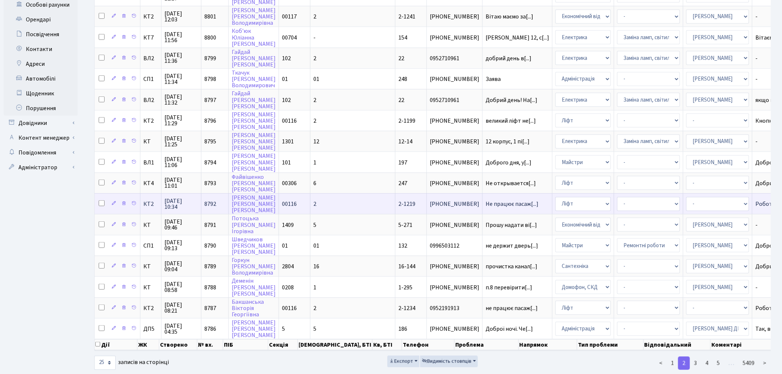
scroll to position [273, 0]
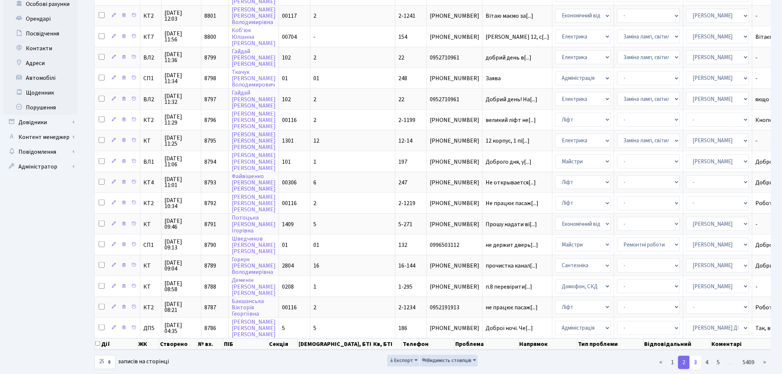
click at [695, 356] on link "3" at bounding box center [695, 362] width 12 height 13
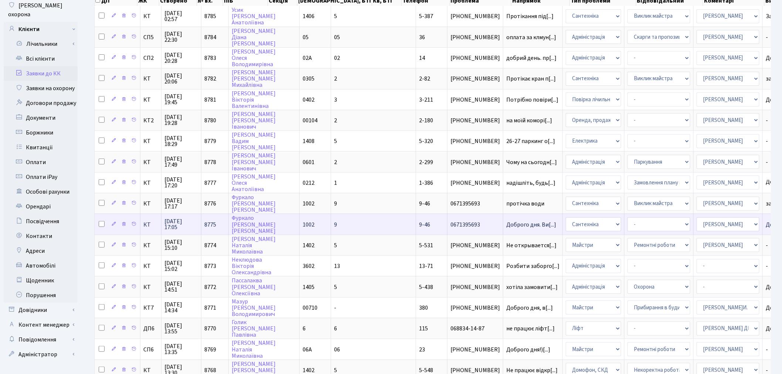
scroll to position [123, 0]
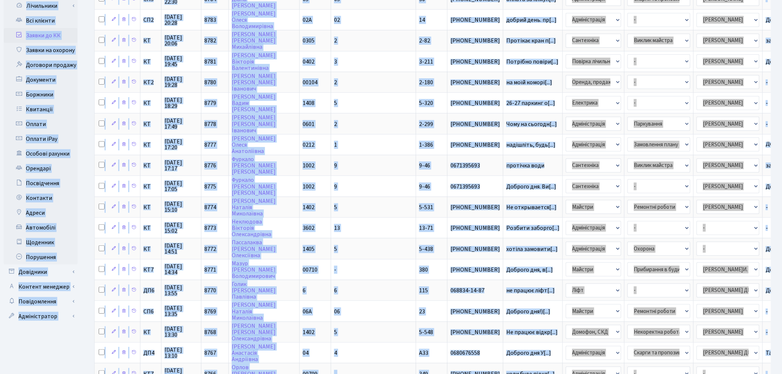
click at [66, 346] on ul "Панель управління Мої повідомлення 2 [GEOGRAPHIC_DATA]" at bounding box center [41, 208] width 74 height 615
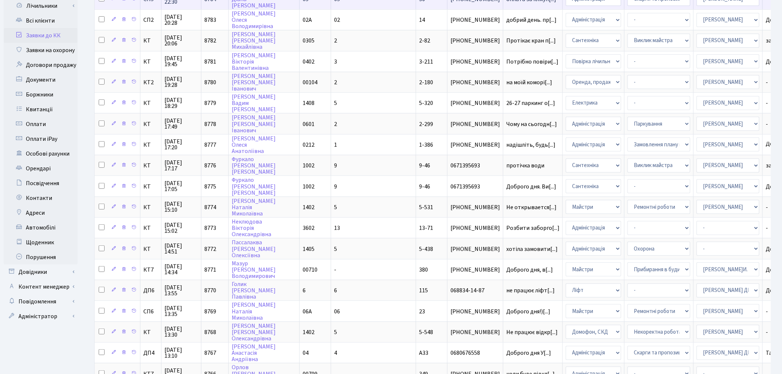
scroll to position [0, 0]
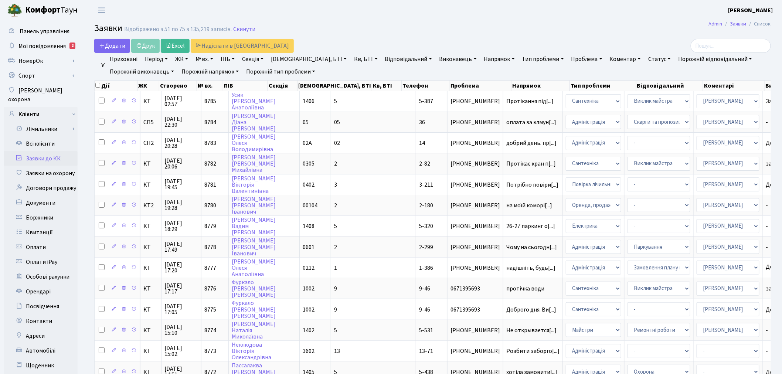
click at [192, 59] on ul "Приховані Період [DATE] - [DATE] ЖК ТХ, вул. [PERSON_NAME], 1/2 КТ, вул. Регене…" at bounding box center [435, 65] width 659 height 25
click at [204, 58] on link "№ вх." at bounding box center [204, 59] width 24 height 13
click at [223, 71] on input "text" at bounding box center [214, 73] width 43 height 14
type input "8798"
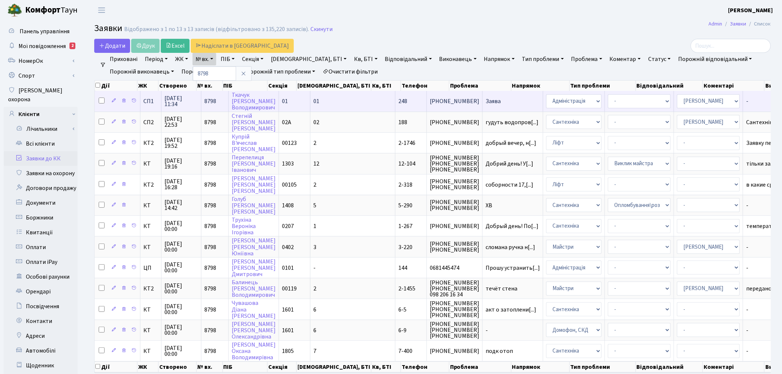
click at [485, 100] on span "Заява" at bounding box center [512, 101] width 54 height 6
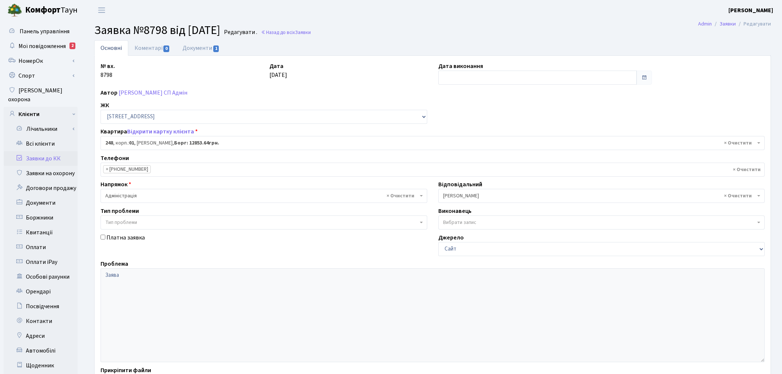
select select "20173"
click at [50, 136] on link "Всі клієнти" at bounding box center [41, 143] width 74 height 15
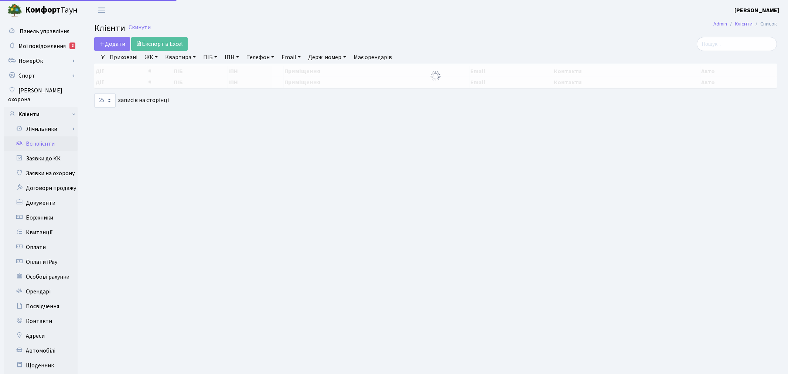
select select "25"
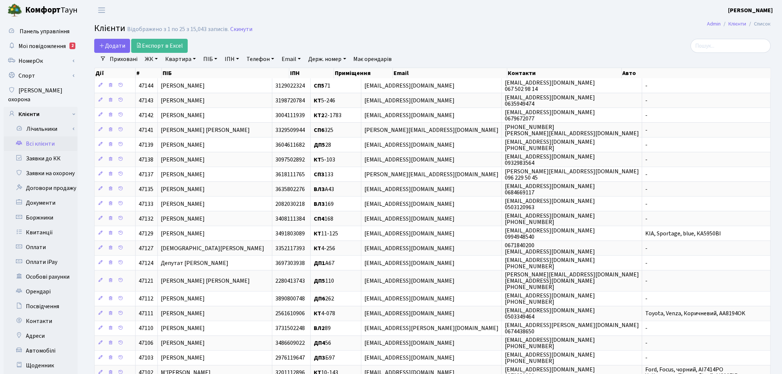
click at [334, 56] on link "Держ. номер" at bounding box center [327, 59] width 44 height 13
click at [330, 78] on input "text" at bounding box center [326, 73] width 43 height 14
type input "a"
type input "ART"
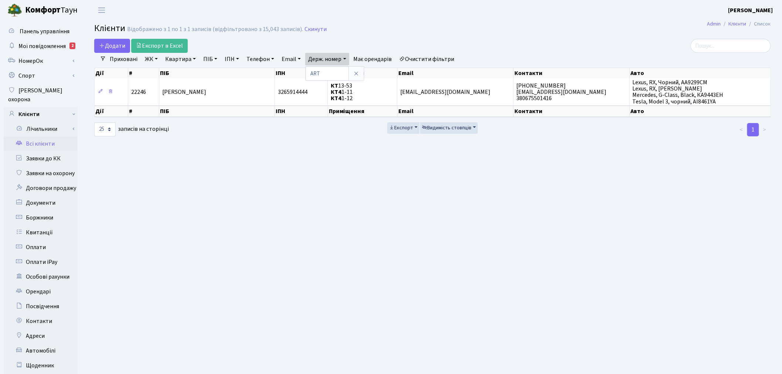
click at [121, 60] on link "Приховані" at bounding box center [124, 59] width 34 height 13
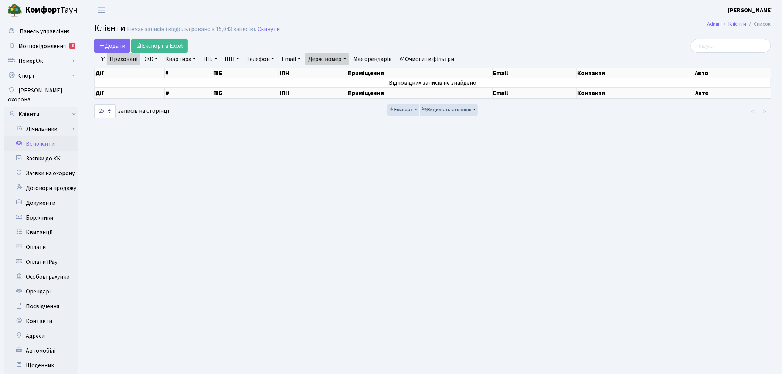
click at [327, 58] on link "Держ. номер" at bounding box center [327, 59] width 44 height 13
click at [126, 58] on link "Приховані" at bounding box center [124, 59] width 34 height 13
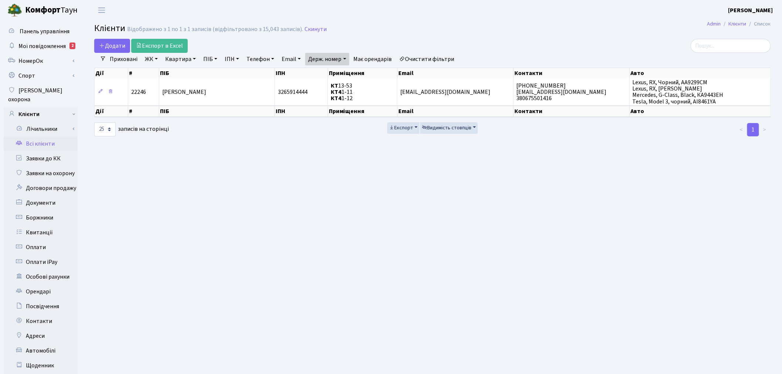
click at [345, 55] on link "Держ. номер" at bounding box center [327, 59] width 44 height 13
click at [363, 74] on link at bounding box center [356, 73] width 16 height 14
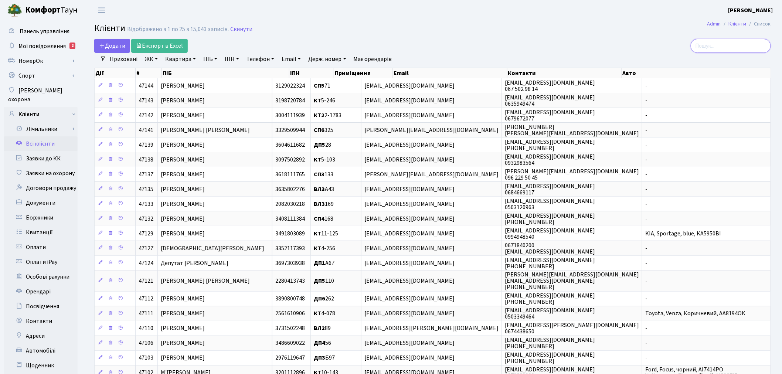
click at [729, 42] on input "search" at bounding box center [730, 46] width 80 height 14
type input ","
type input "[PERSON_NAME]"
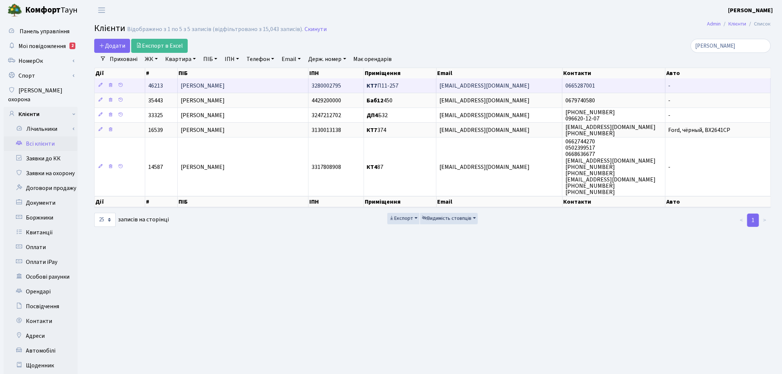
click at [475, 83] on span "[EMAIL_ADDRESS][DOMAIN_NAME]" at bounding box center [484, 86] width 90 height 8
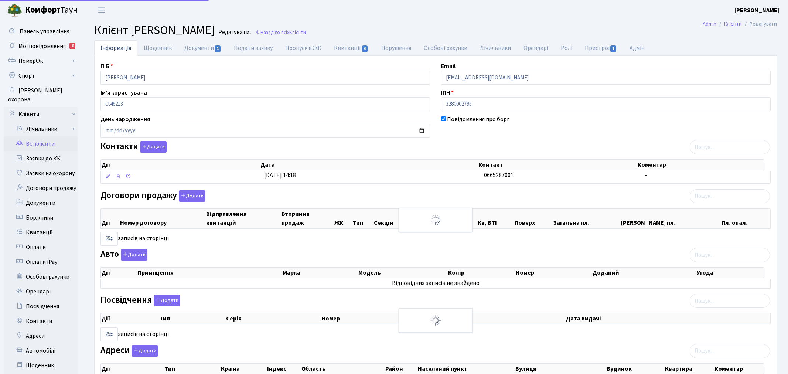
select select "25"
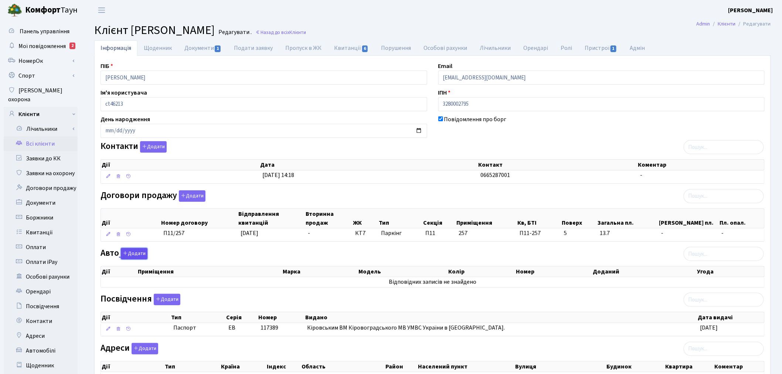
click at [127, 253] on icon "button" at bounding box center [125, 252] width 5 height 5
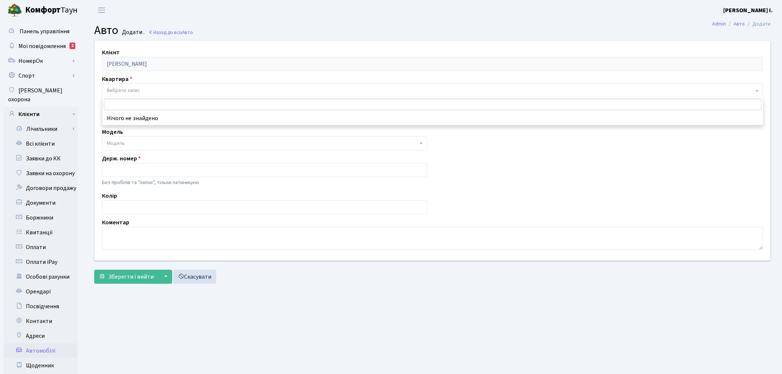
click at [143, 90] on span "Вибрати запис" at bounding box center [430, 90] width 647 height 7
click at [146, 102] on input "search" at bounding box center [432, 104] width 657 height 11
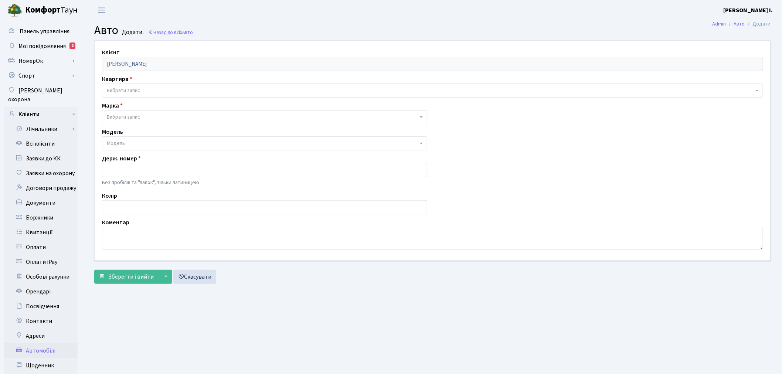
click at [148, 82] on div "Квартира - Вибрати запис" at bounding box center [432, 86] width 672 height 23
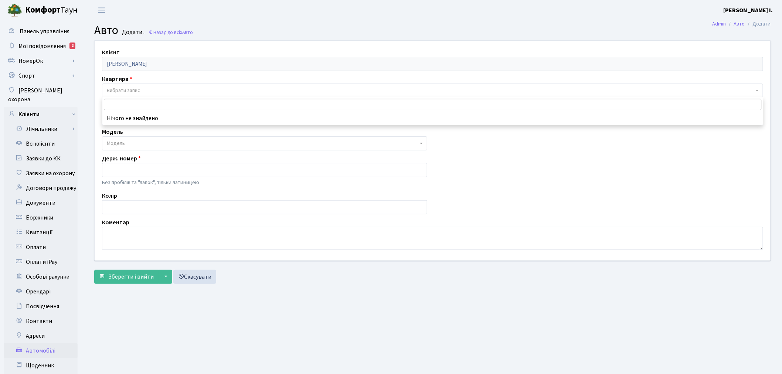
click at [155, 94] on span "Вибрати запис" at bounding box center [432, 90] width 661 height 14
click at [157, 93] on span "Вибрати запис" at bounding box center [430, 90] width 647 height 7
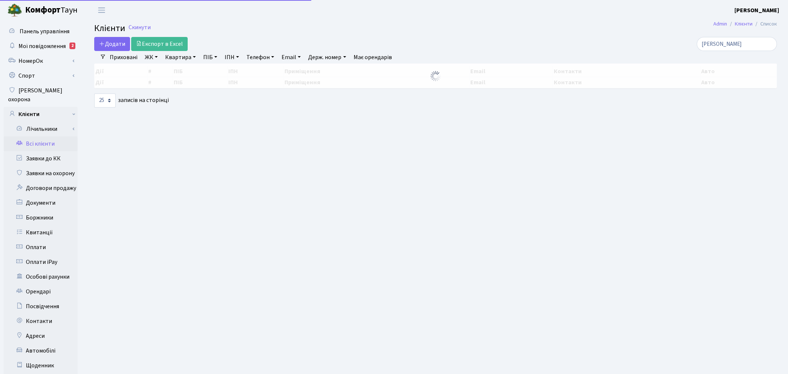
select select "25"
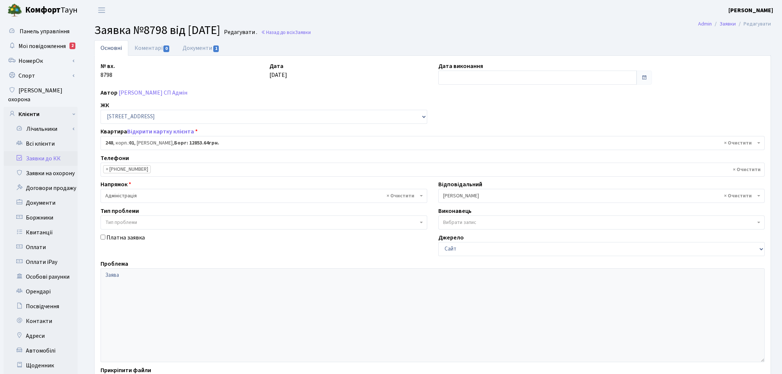
select select "20173"
click at [196, 49] on link "Документи 1" at bounding box center [200, 47] width 49 height 15
select select "25"
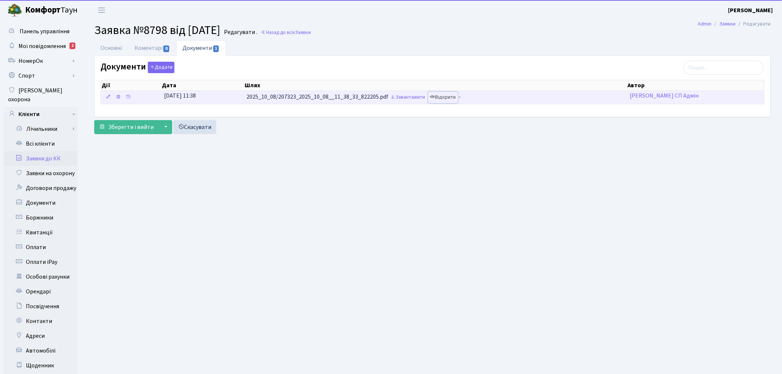
click at [452, 99] on link "Відкрити" at bounding box center [443, 97] width 30 height 11
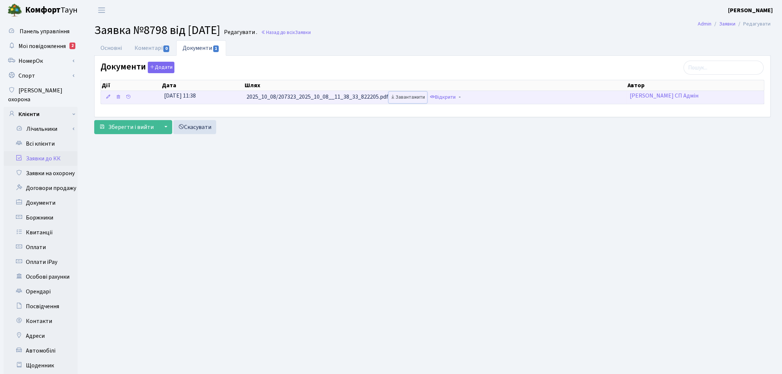
click at [410, 97] on link "Завантажити" at bounding box center [408, 97] width 38 height 11
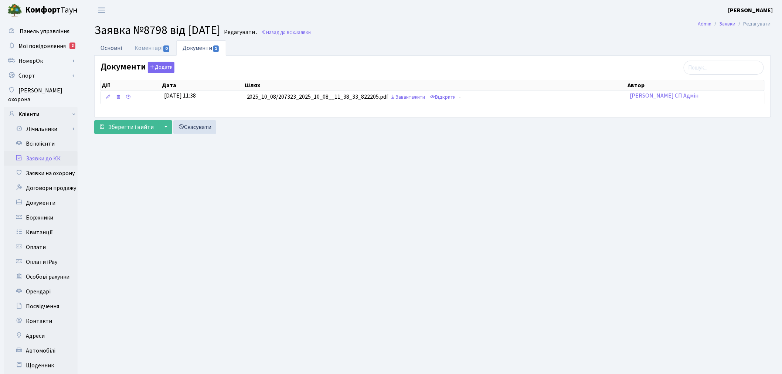
click at [115, 47] on link "Основні" at bounding box center [111, 47] width 34 height 15
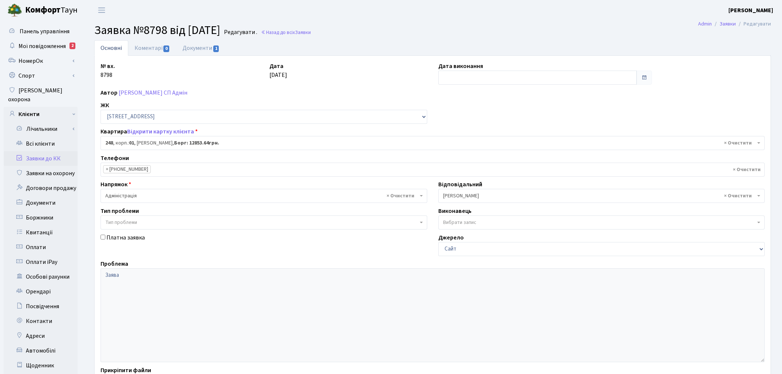
select select "20173"
click at [58, 152] on link "Заявки до КК" at bounding box center [41, 158] width 74 height 15
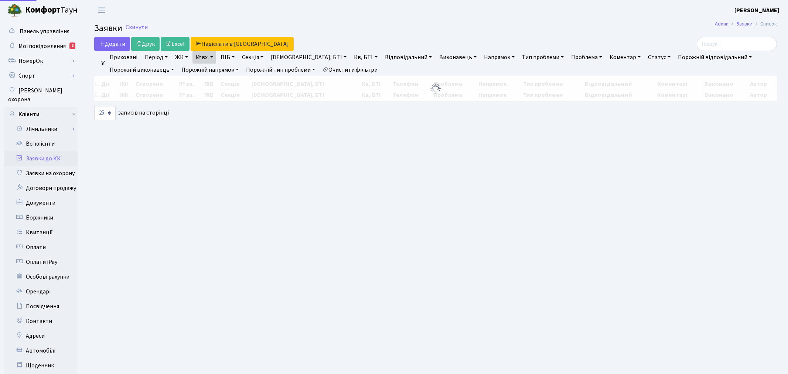
select select "25"
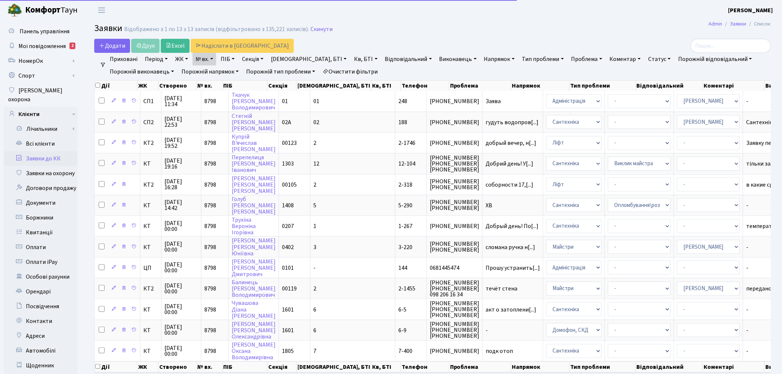
click at [214, 56] on link "№ вх." at bounding box center [204, 59] width 24 height 13
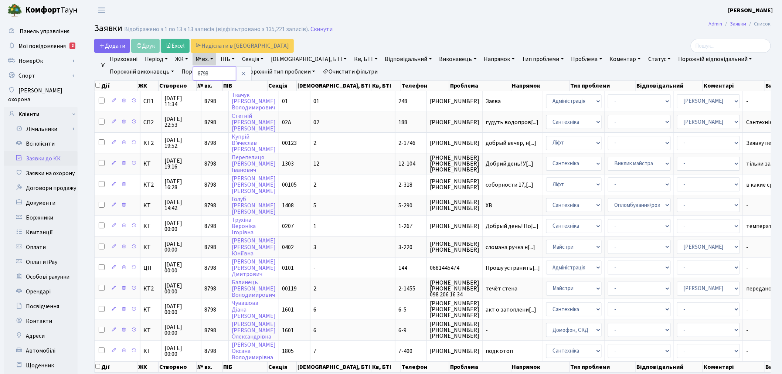
click at [222, 71] on input "8798" at bounding box center [214, 73] width 43 height 14
type input "8773"
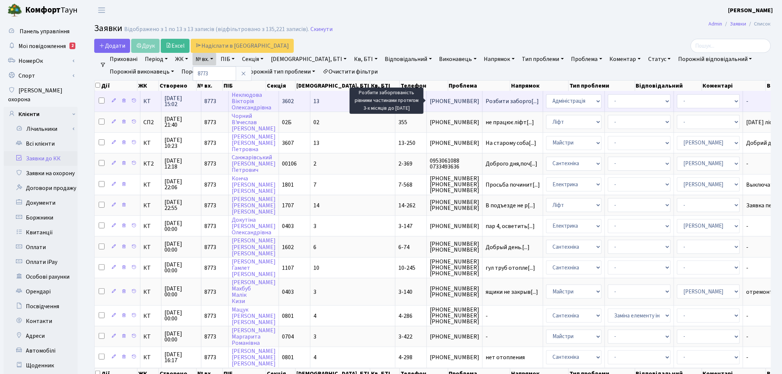
click at [485, 98] on span "Розбити заборго[...]" at bounding box center [511, 101] width 53 height 8
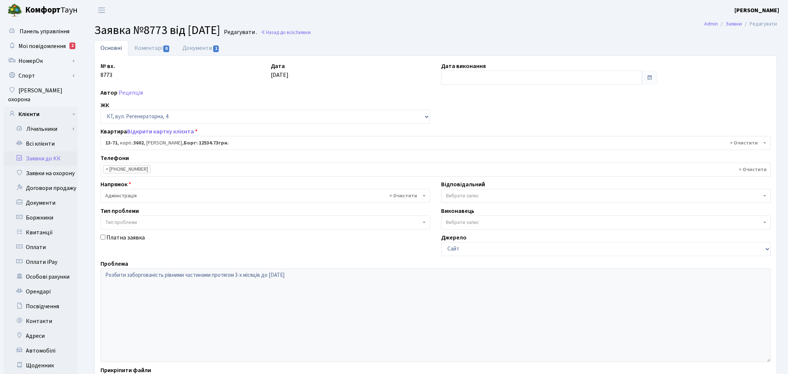
select select "7717"
click at [211, 45] on link "Документи 1" at bounding box center [200, 47] width 49 height 15
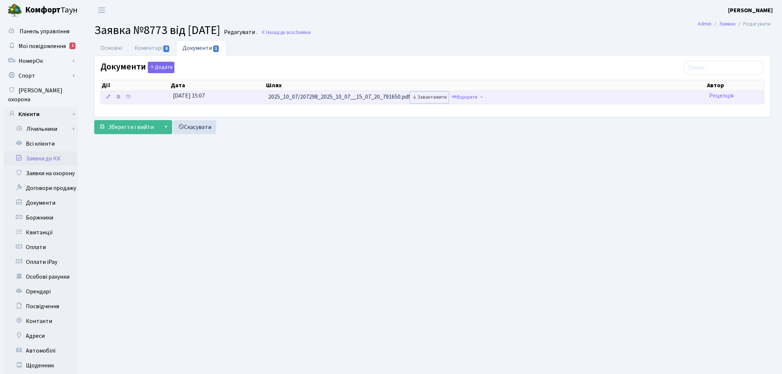
click at [432, 96] on link "Завантажити" at bounding box center [429, 97] width 38 height 11
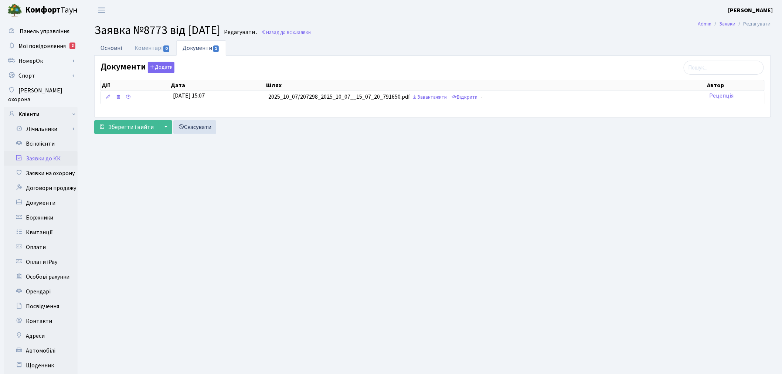
click at [114, 47] on link "Основні" at bounding box center [111, 47] width 34 height 15
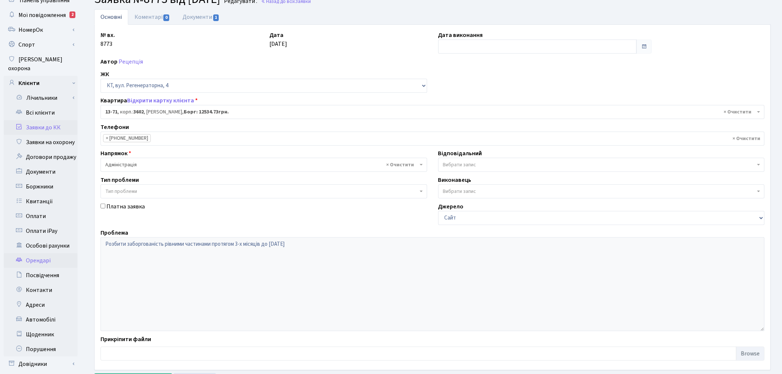
scroll to position [82, 0]
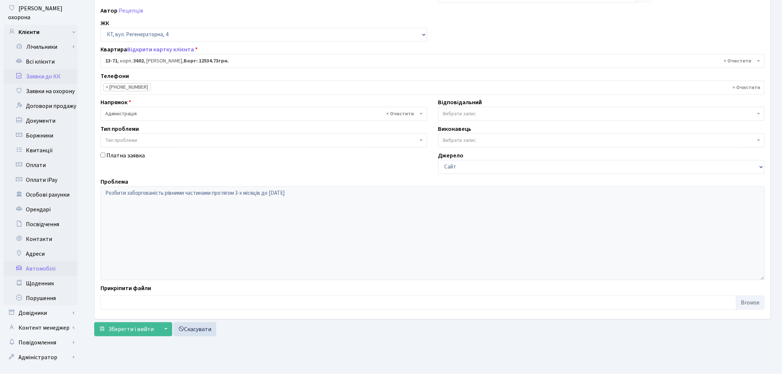
click at [50, 261] on link "Автомобілі" at bounding box center [41, 268] width 74 height 15
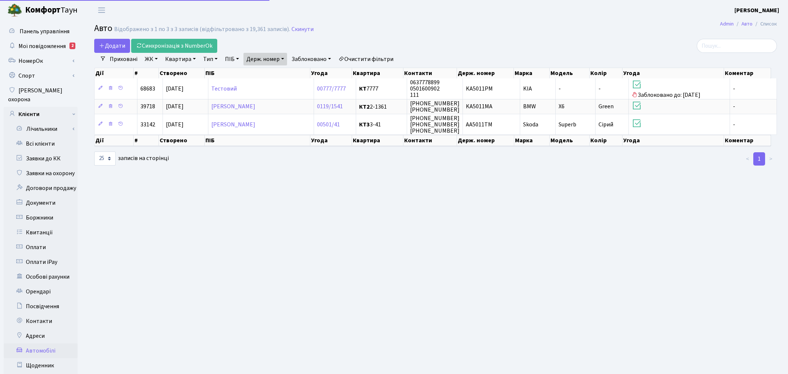
select select "25"
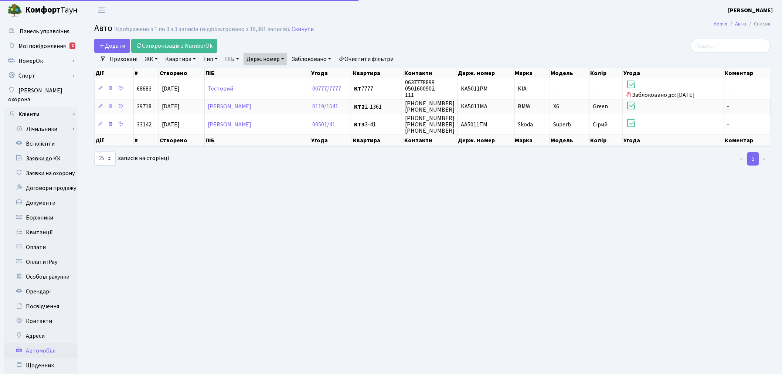
click at [275, 58] on link "Держ. номер" at bounding box center [265, 59] width 44 height 13
click at [274, 70] on input "5011" at bounding box center [265, 73] width 43 height 14
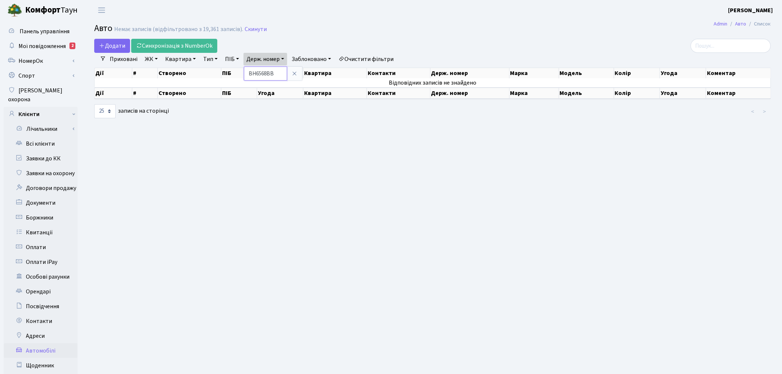
click at [257, 73] on input "ВН6568ВВ" at bounding box center [265, 73] width 43 height 14
type input "6568"
